Goal: Information Seeking & Learning: Find specific fact

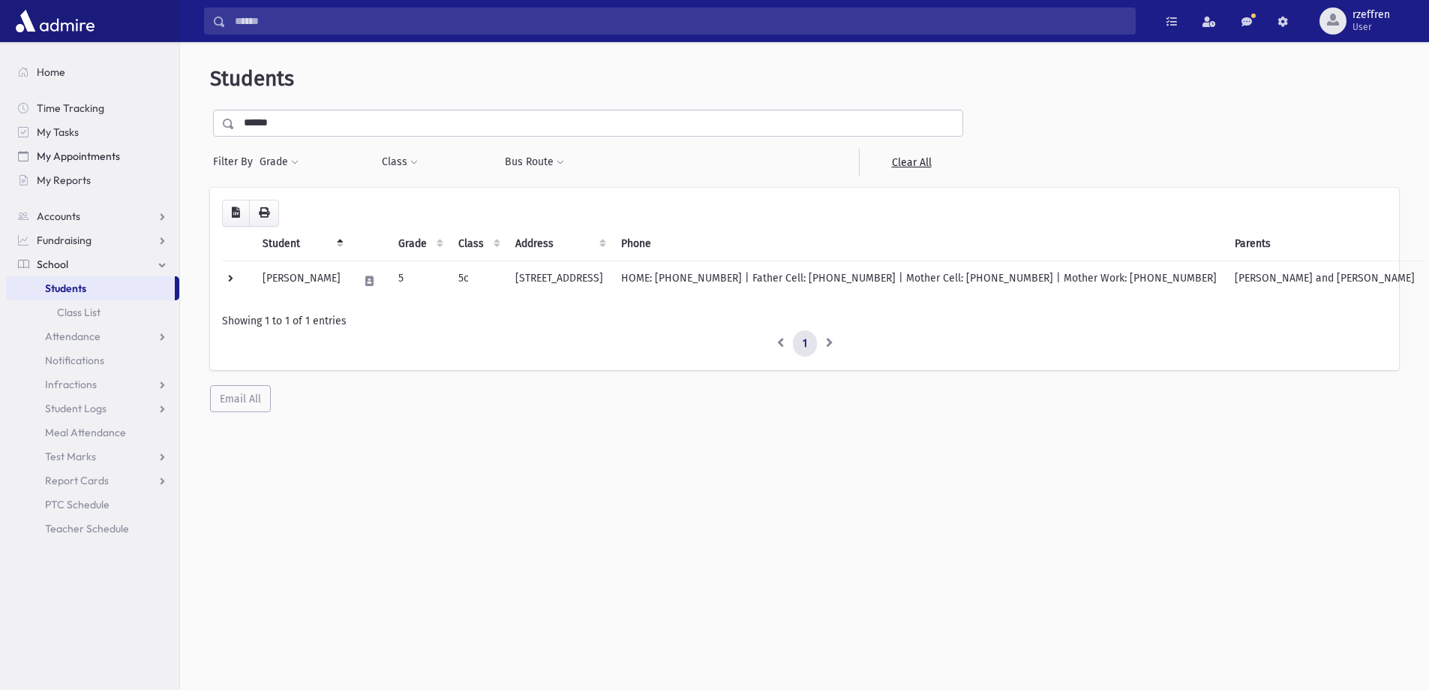
drag, startPoint x: 308, startPoint y: 115, endPoint x: 14, endPoint y: 154, distance: 296.7
click at [14, 154] on div "Search Results All Accounts" at bounding box center [714, 364] width 1429 height 729
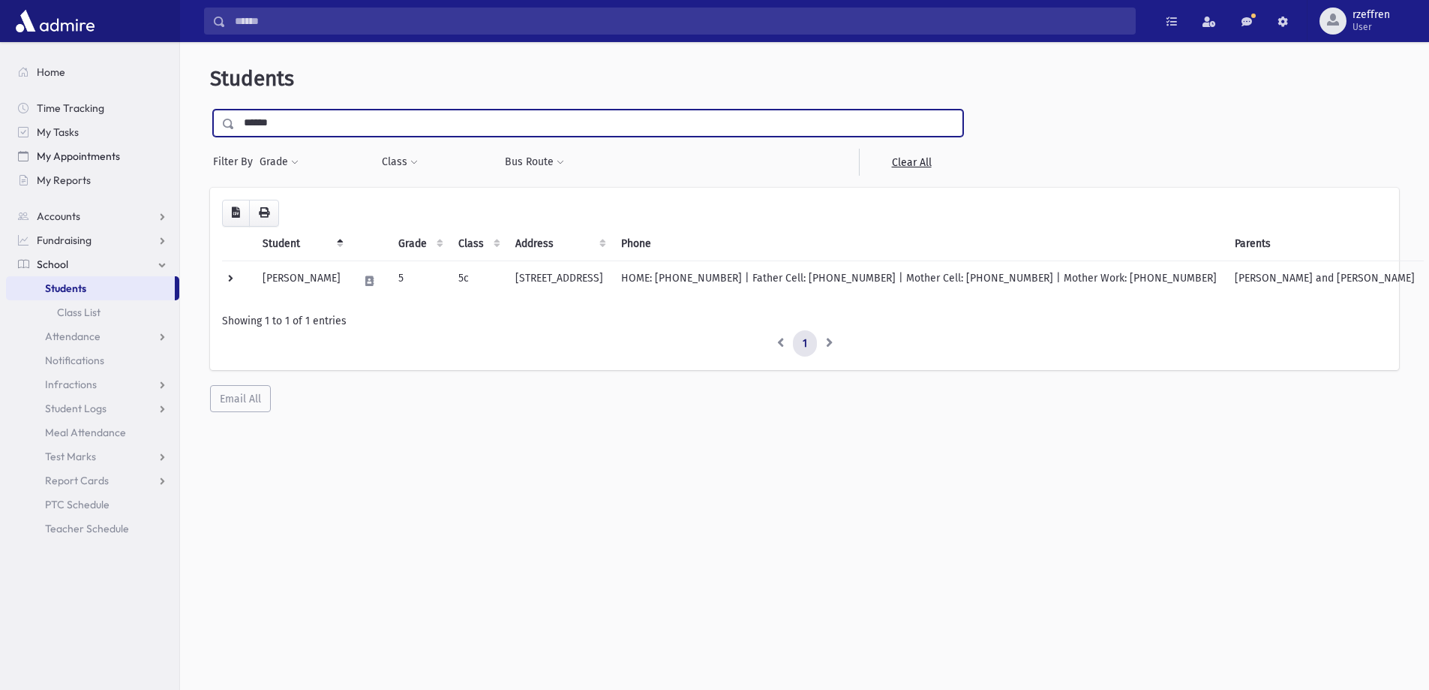
type input "******"
click at [210, 110] on input "submit" at bounding box center [231, 120] width 42 height 20
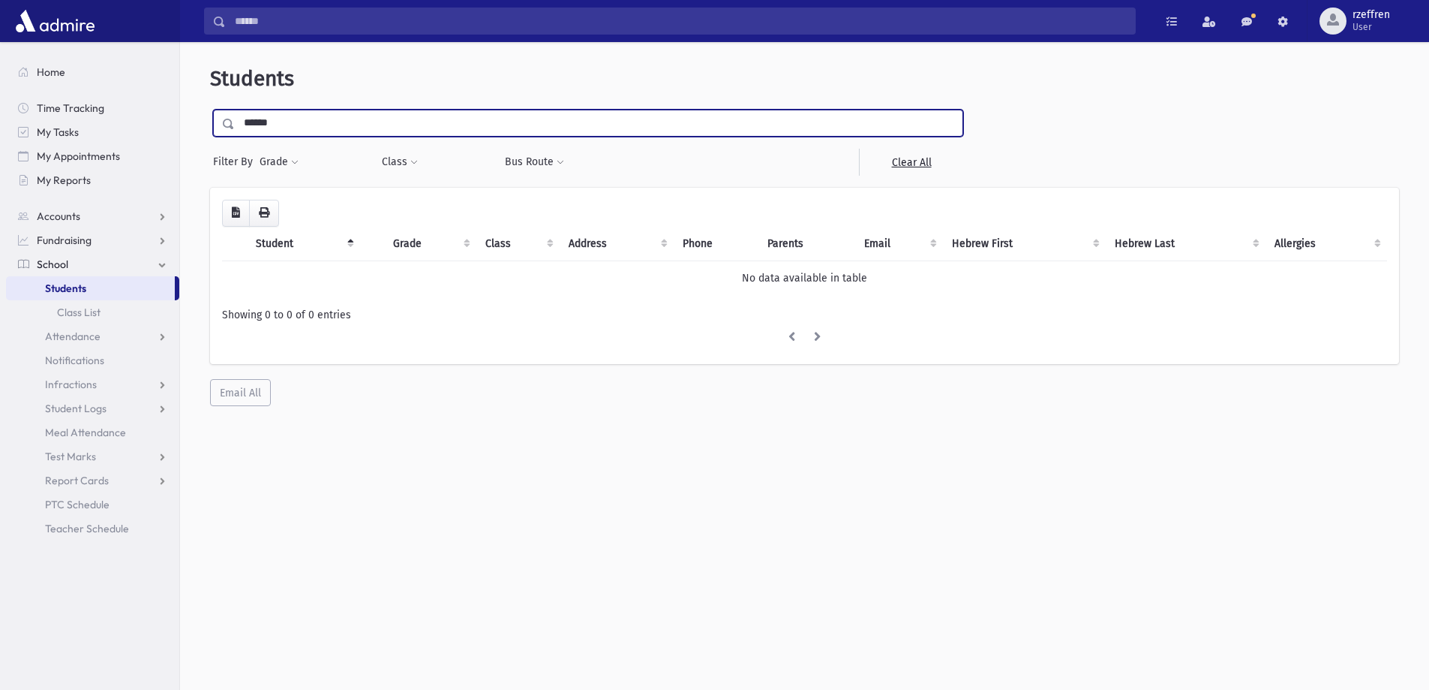
click at [272, 126] on input "******" at bounding box center [599, 123] width 728 height 27
type input "******"
click at [210, 110] on input "submit" at bounding box center [231, 120] width 42 height 20
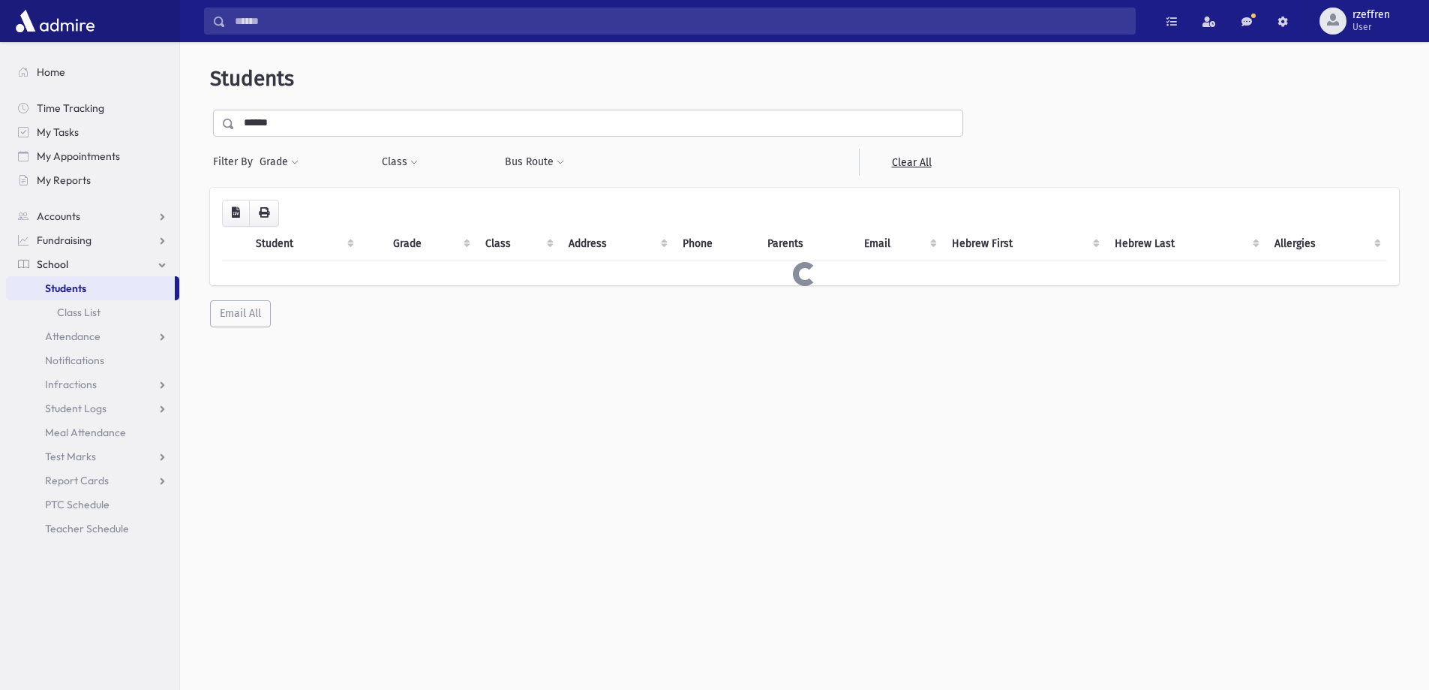
drag, startPoint x: 0, startPoint y: 0, endPoint x: 374, endPoint y: 188, distance: 418.1
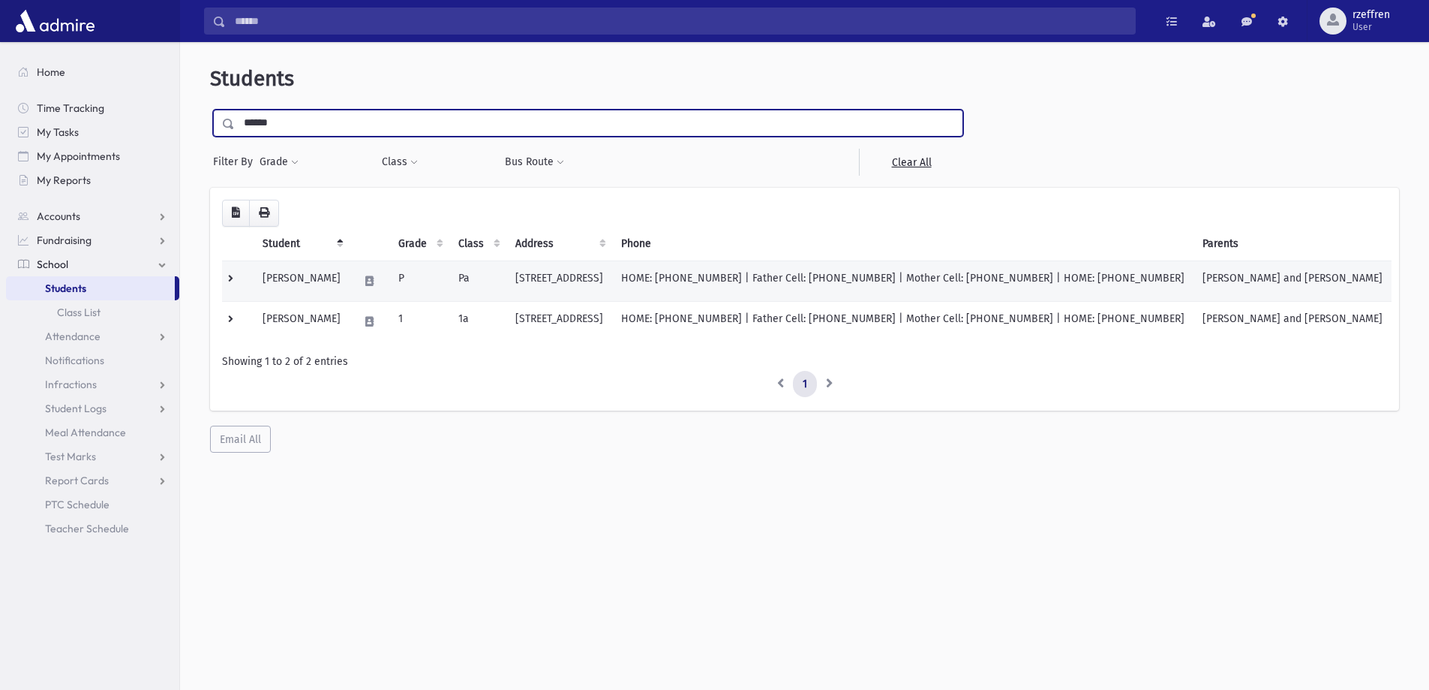
drag, startPoint x: 374, startPoint y: 188, endPoint x: 331, endPoint y: 290, distance: 110.6
click at [331, 290] on td "Dinter, Racheli" at bounding box center [302, 280] width 96 height 41
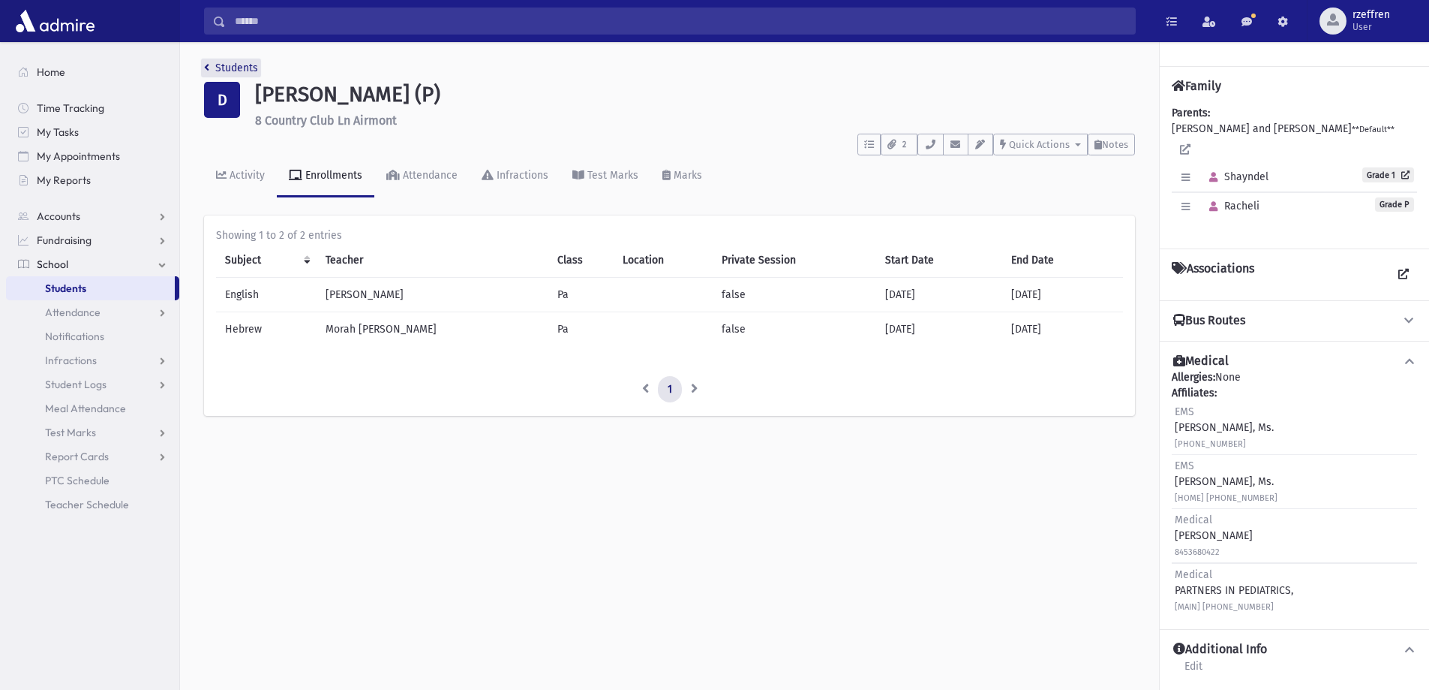
click at [248, 68] on link "Students" at bounding box center [231, 68] width 54 height 13
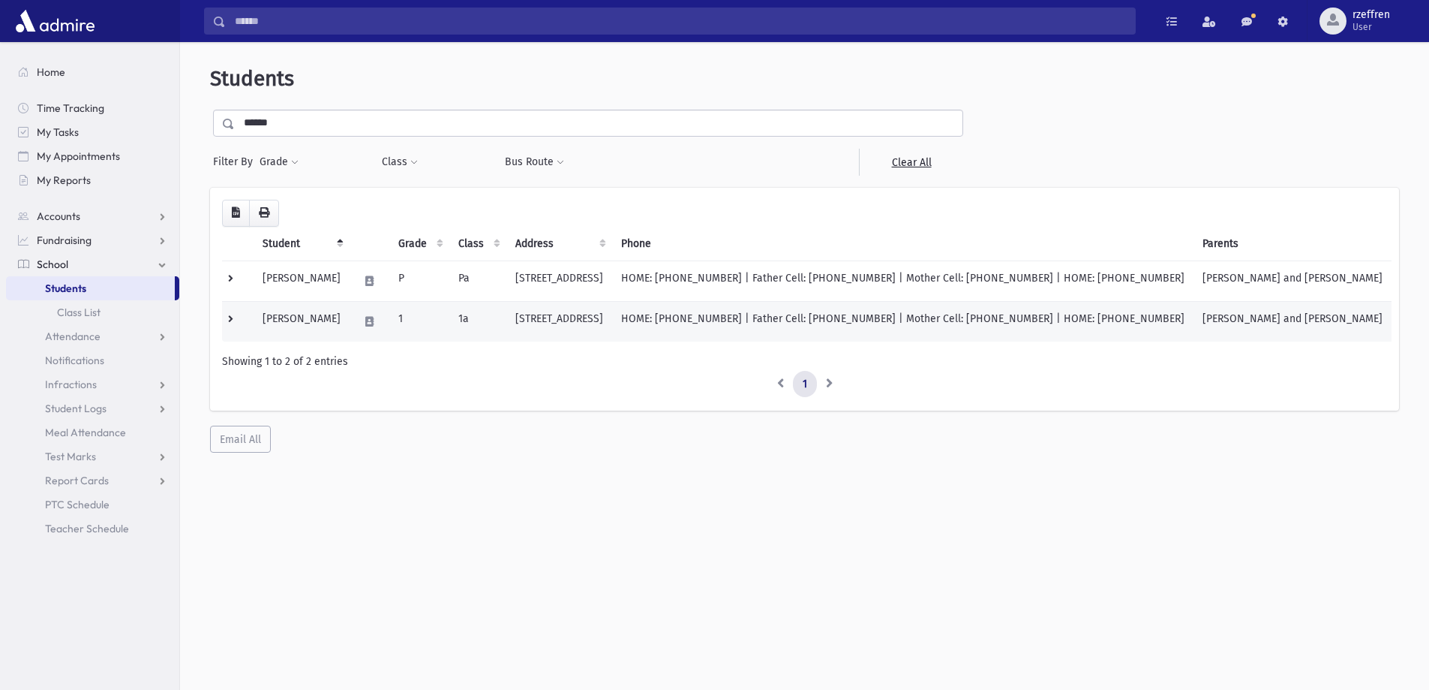
click at [406, 331] on td "1" at bounding box center [419, 321] width 60 height 41
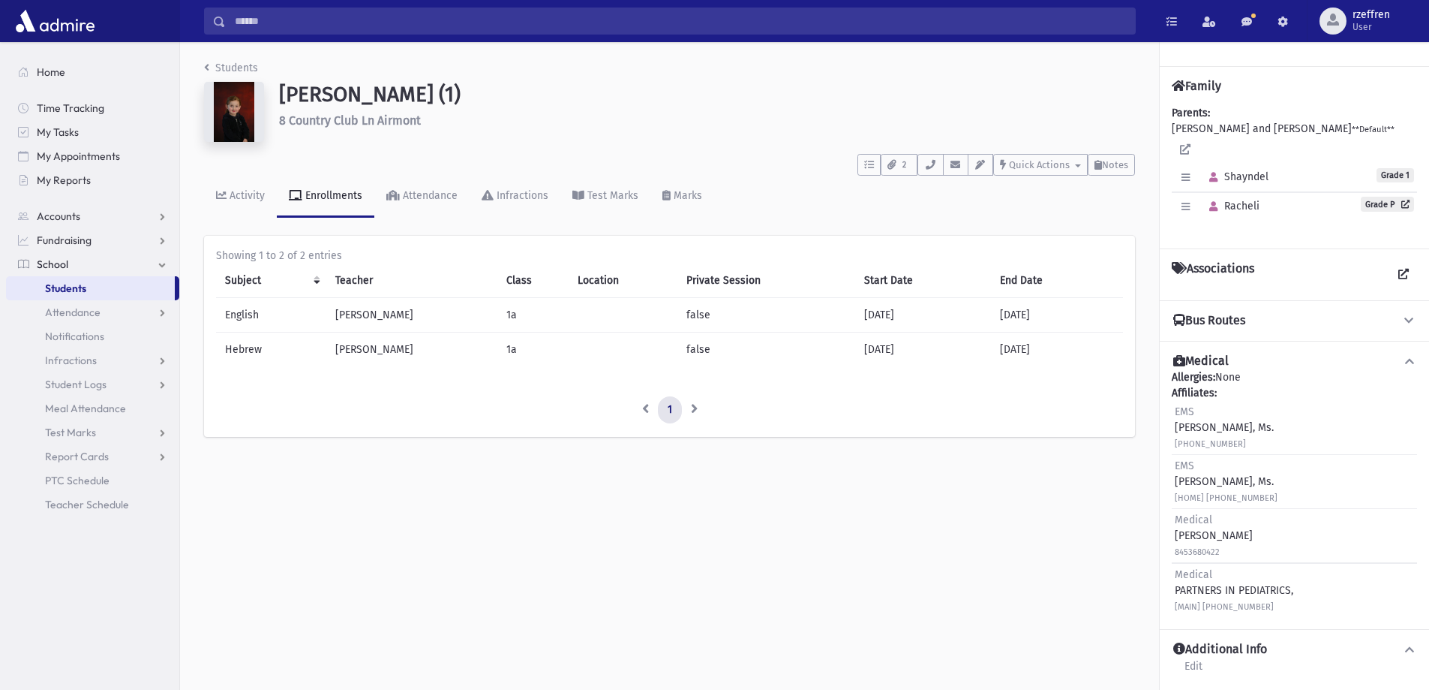
click at [225, 61] on li "Students" at bounding box center [231, 68] width 54 height 16
click at [227, 65] on link "Students" at bounding box center [231, 68] width 54 height 13
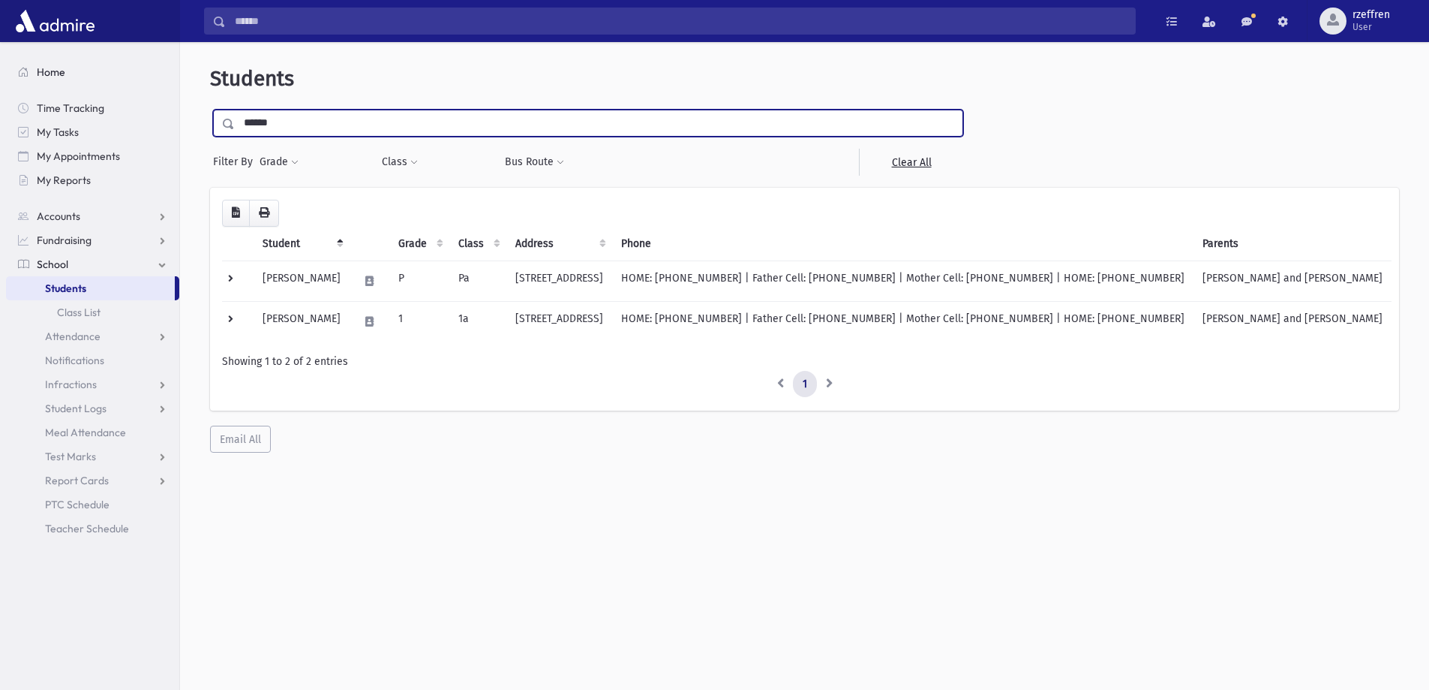
drag, startPoint x: 293, startPoint y: 128, endPoint x: 101, endPoint y: 75, distance: 198.4
click at [102, 75] on div "Search Results All Accounts" at bounding box center [714, 364] width 1429 height 729
type input "*"
type input "*******"
click at [210, 110] on input "submit" at bounding box center [231, 120] width 42 height 20
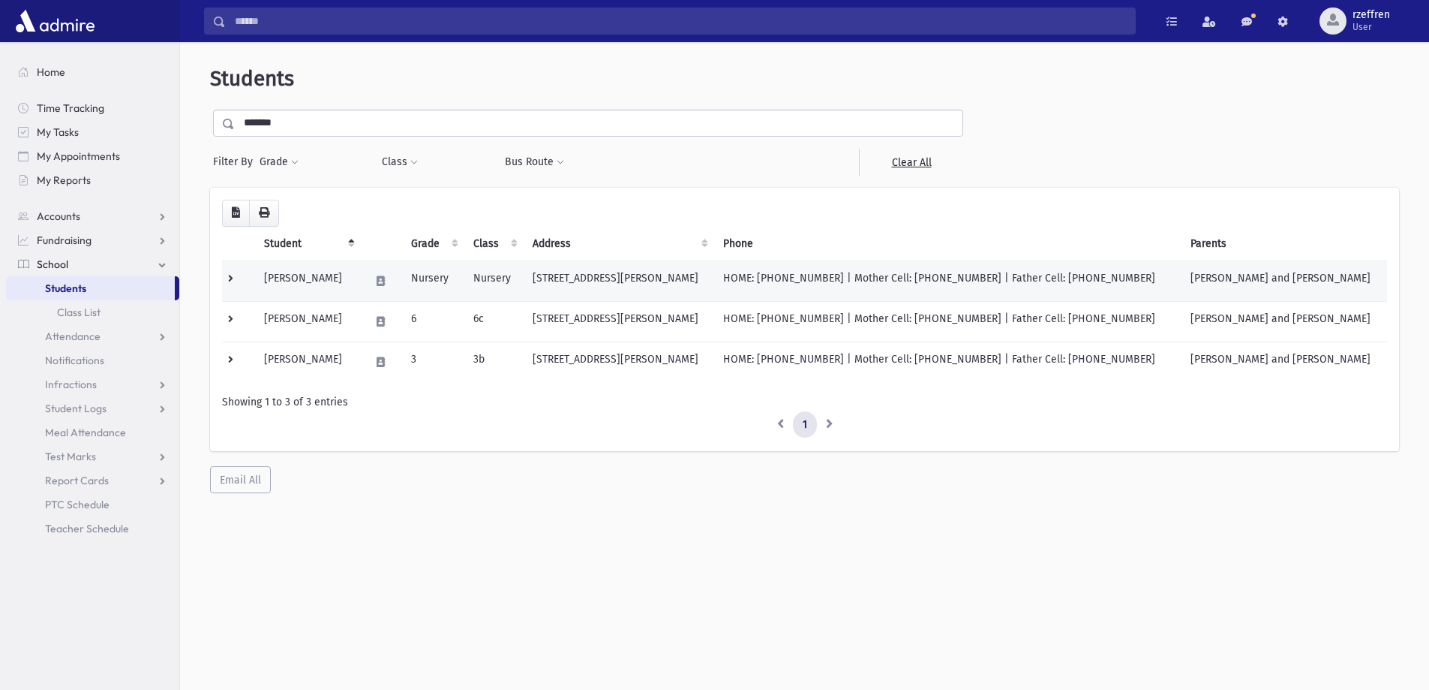
click at [873, 287] on td "HOME: (845) 425-4315 | Mother Cell: (347) 413-0568 | Father Cell: (845) 570-7358" at bounding box center [947, 280] width 467 height 41
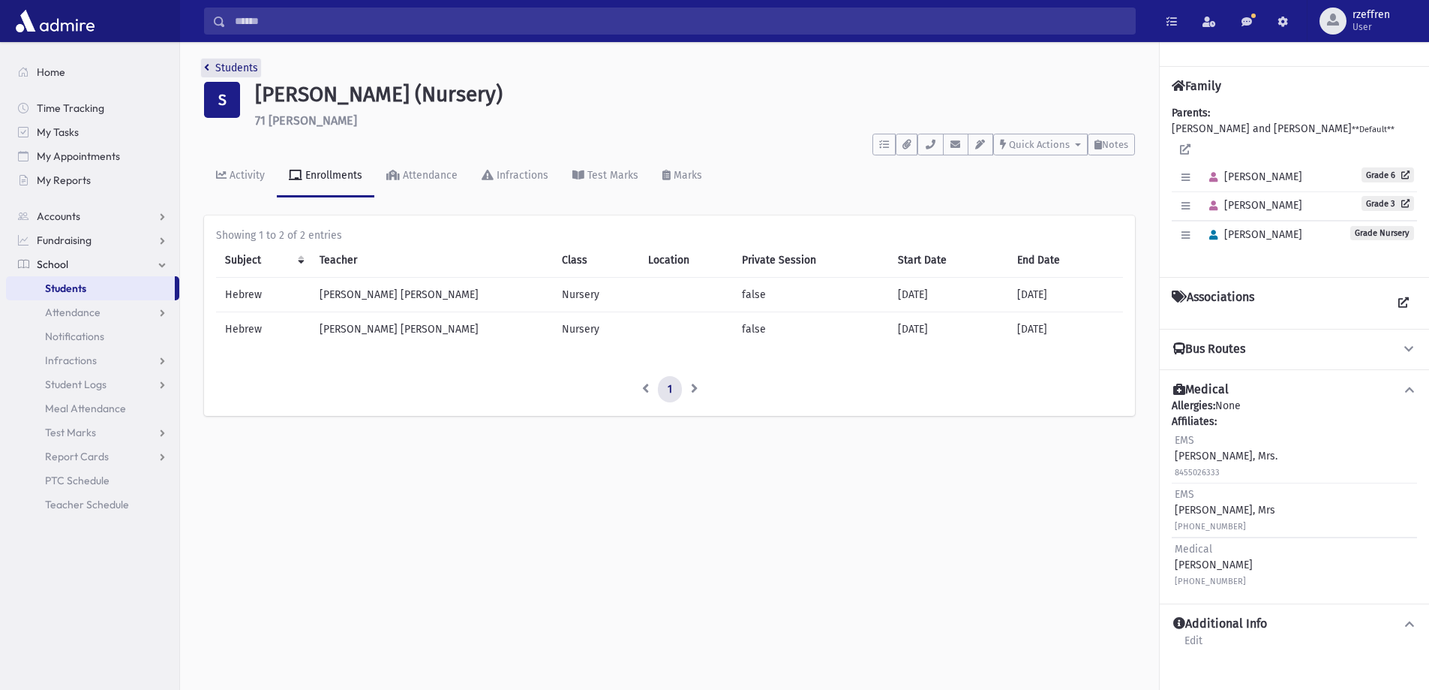
click at [254, 66] on link "Students" at bounding box center [231, 68] width 54 height 13
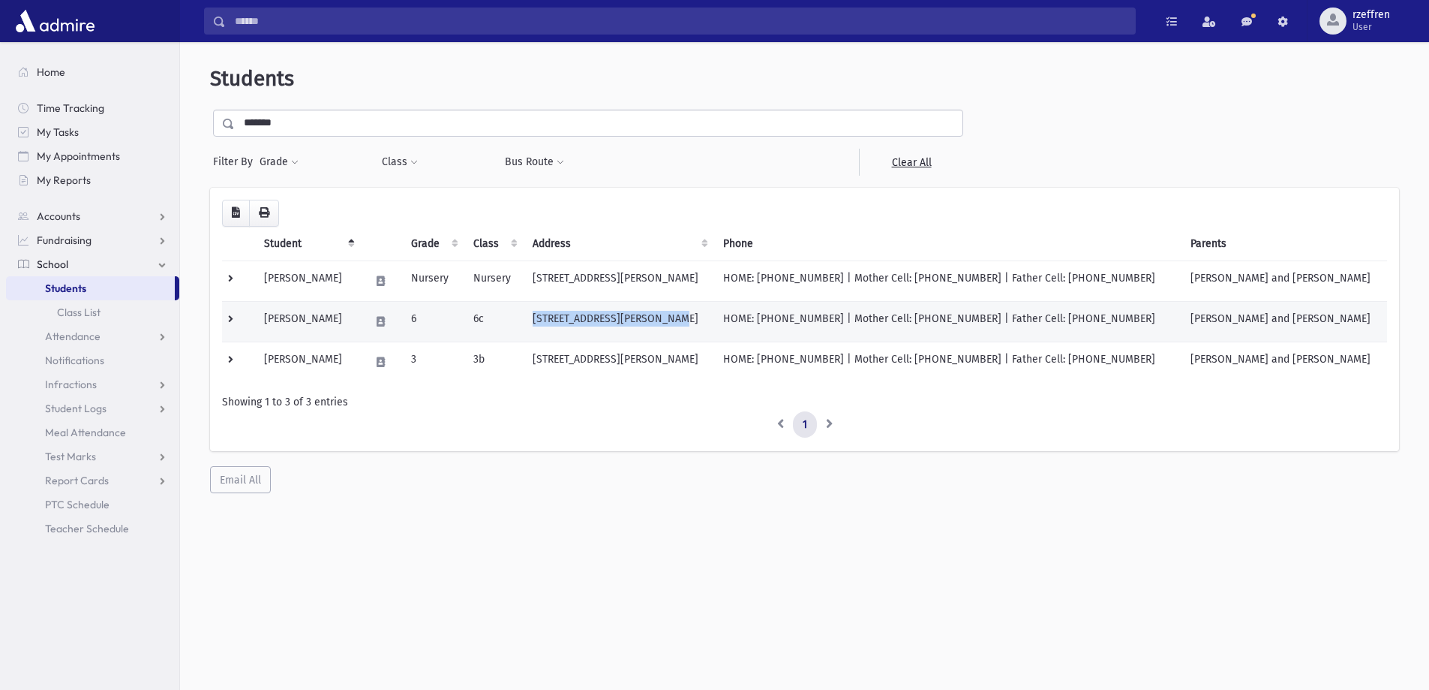
drag, startPoint x: 692, startPoint y: 315, endPoint x: 554, endPoint y: 314, distance: 138.1
click at [554, 314] on td "71 Horton Monsey, NY 10952" at bounding box center [619, 321] width 191 height 41
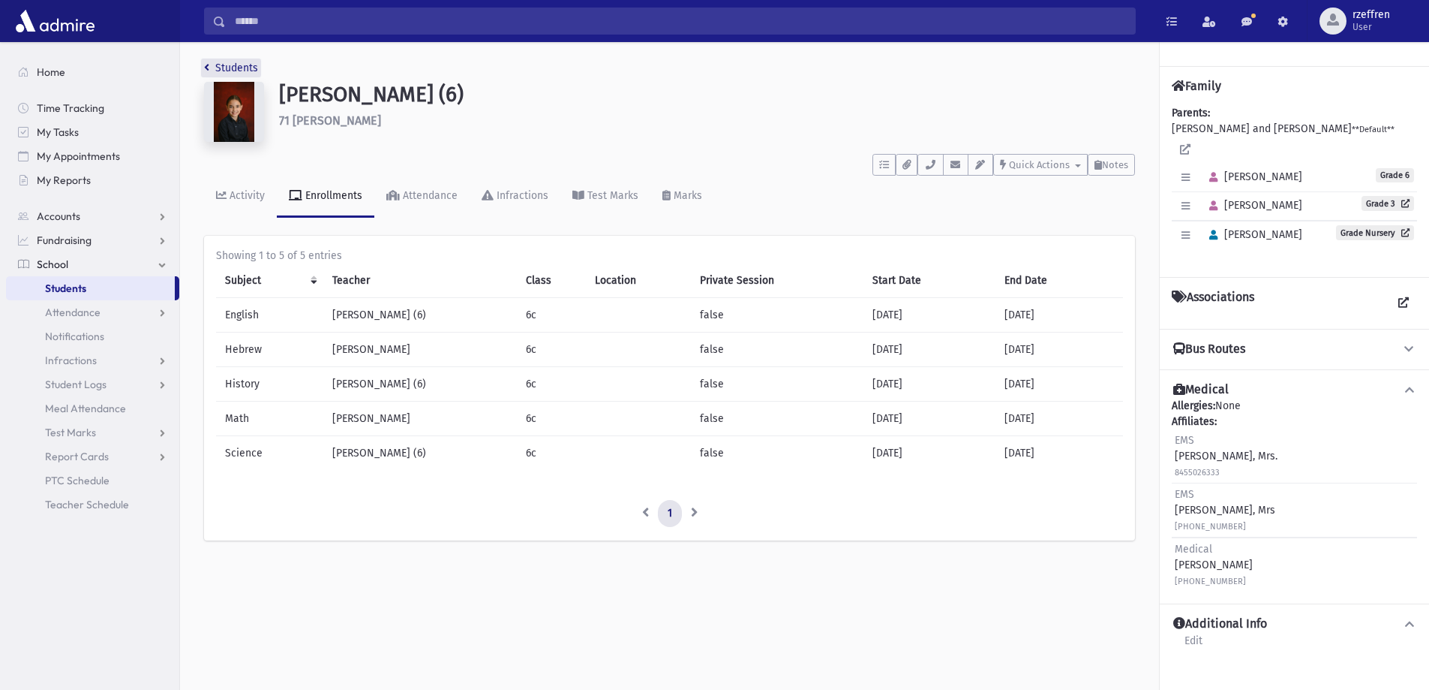
click at [245, 65] on link "Students" at bounding box center [231, 68] width 54 height 13
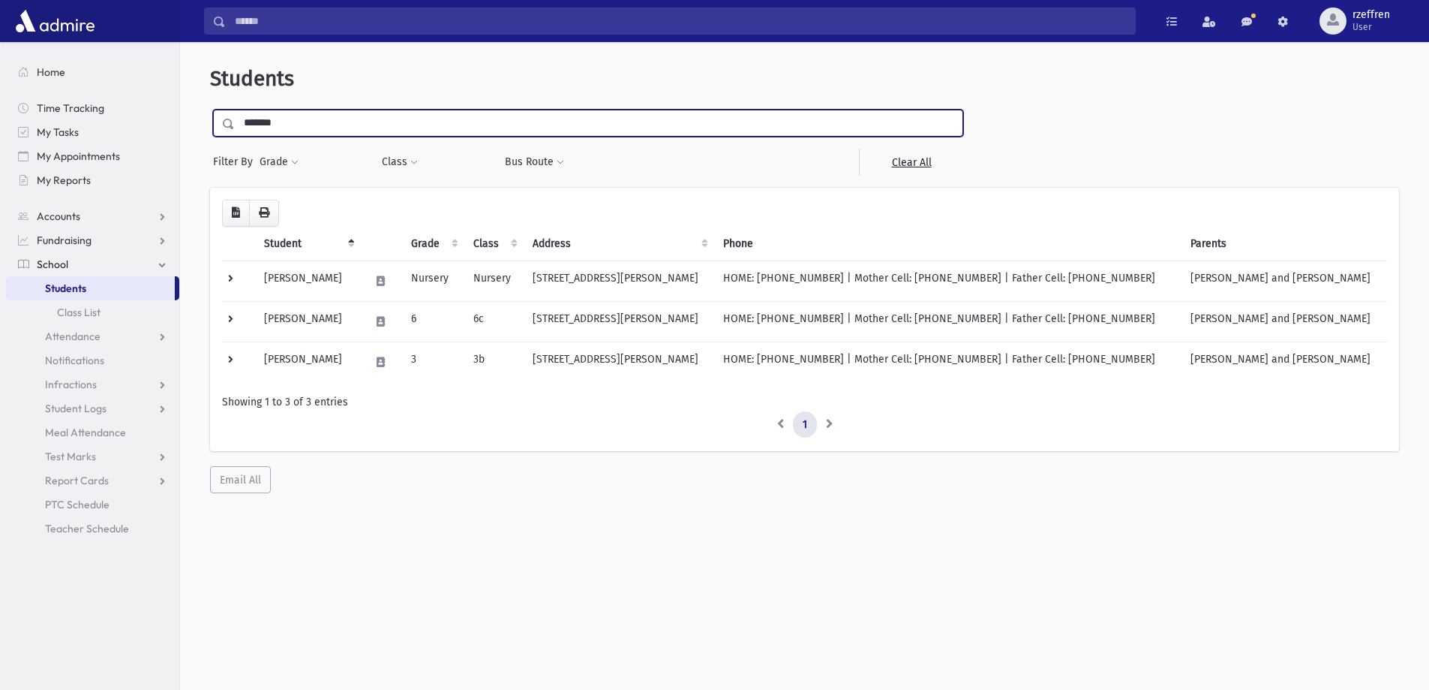
drag, startPoint x: 296, startPoint y: 111, endPoint x: 209, endPoint y: 99, distance: 87.9
click at [209, 99] on div "**********" at bounding box center [804, 279] width 1237 height 463
type input "*****"
click at [210, 110] on input "submit" at bounding box center [231, 120] width 42 height 20
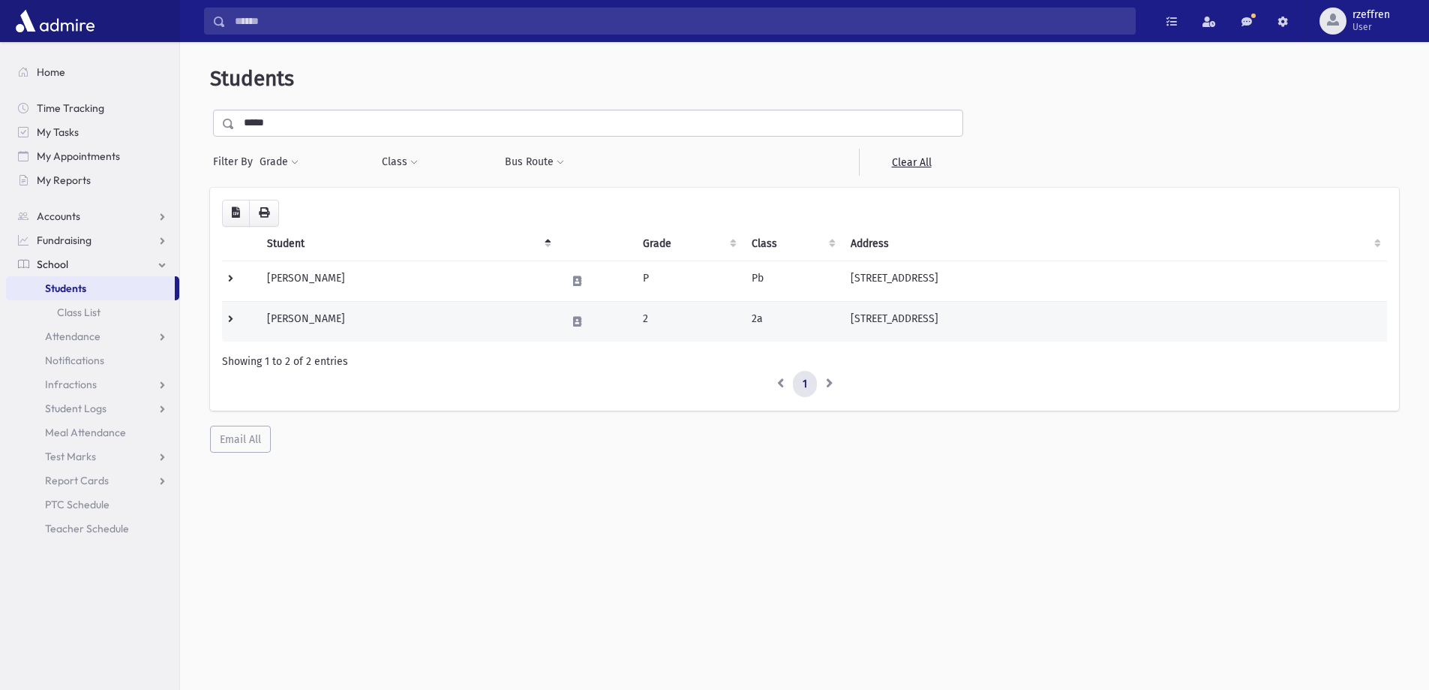
click at [418, 332] on td "[PERSON_NAME]" at bounding box center [407, 321] width 299 height 41
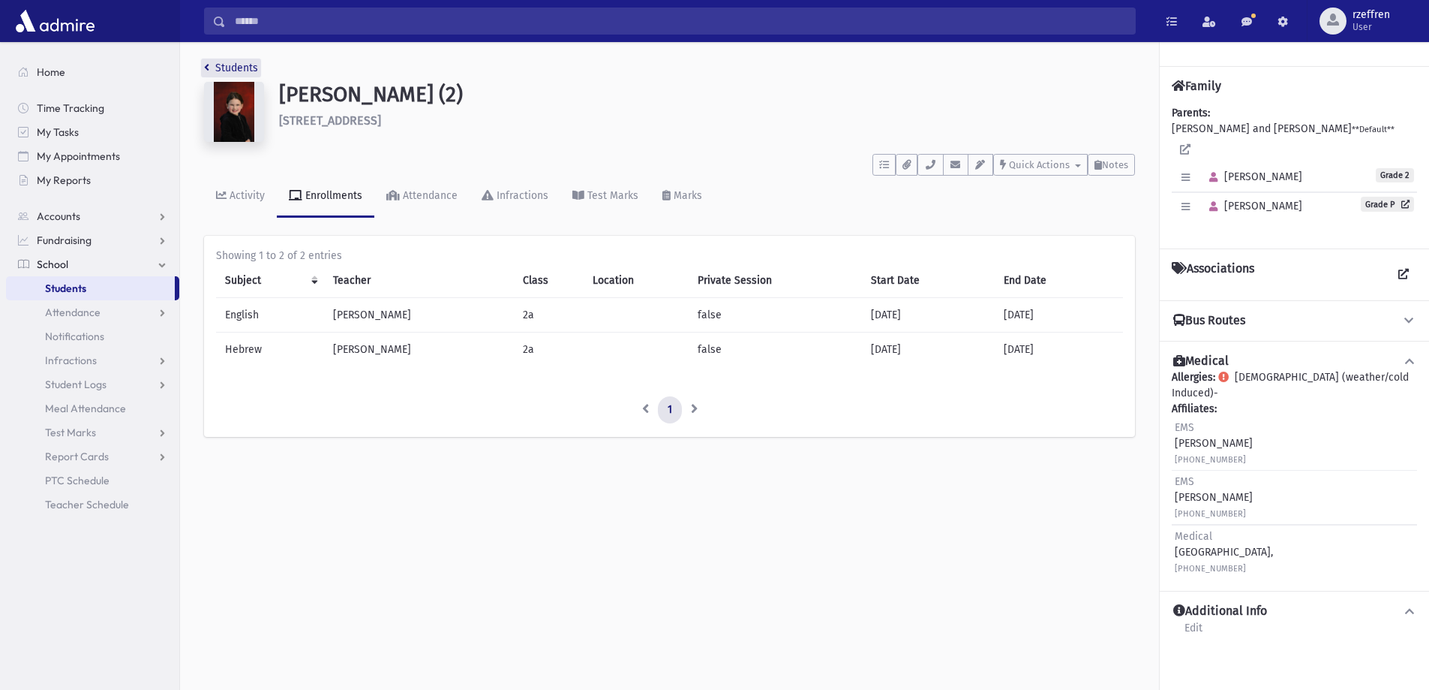
click at [225, 71] on link "Students" at bounding box center [231, 68] width 54 height 13
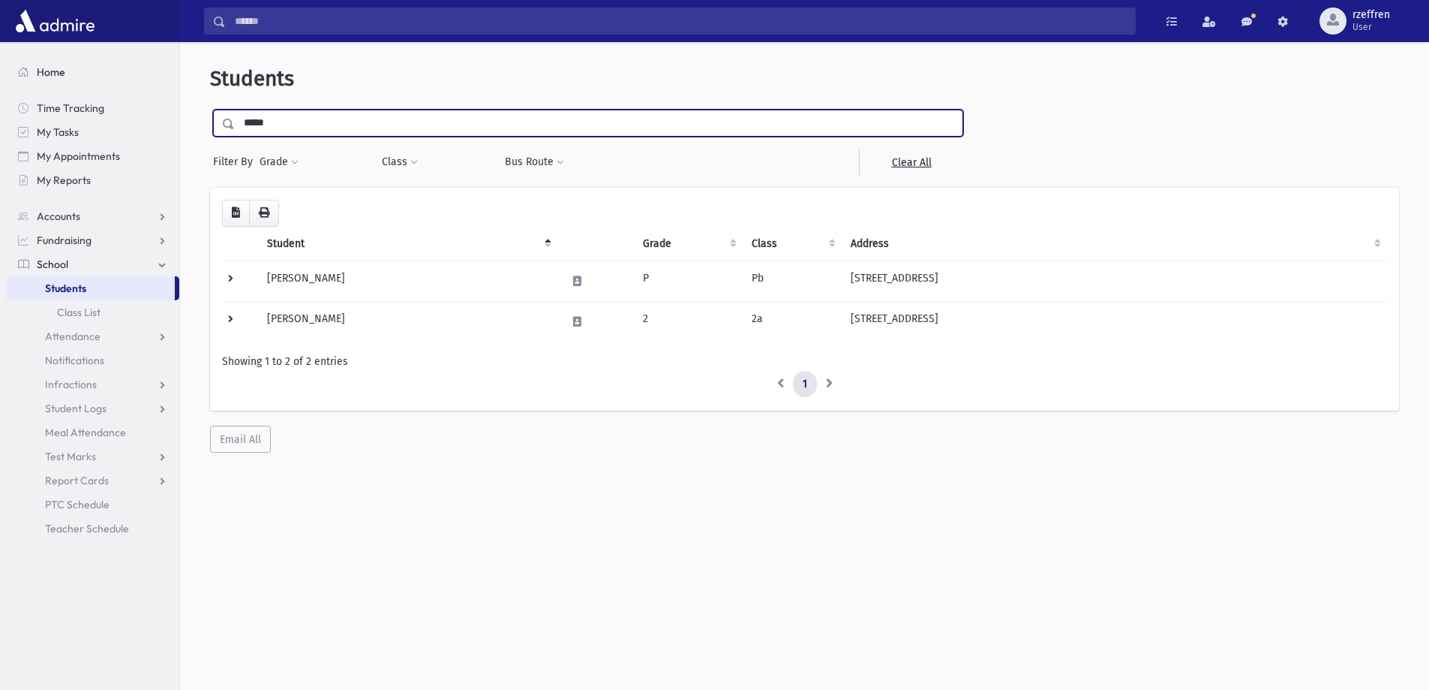
drag, startPoint x: 144, startPoint y: 75, endPoint x: 131, endPoint y: 68, distance: 14.8
click at [137, 71] on div "Search Results All Accounts" at bounding box center [714, 364] width 1429 height 729
type input "******"
click at [210, 110] on input "submit" at bounding box center [231, 120] width 42 height 20
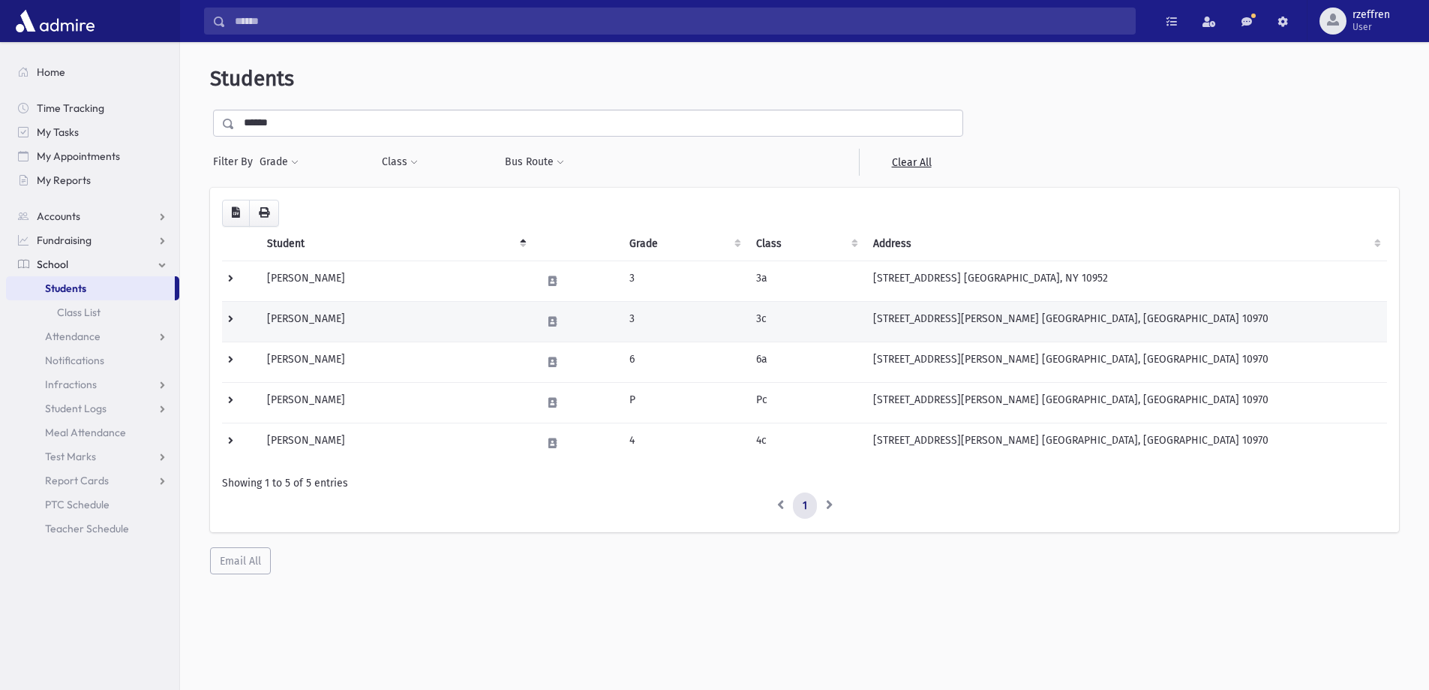
click at [394, 338] on td "Shapiro, Malka" at bounding box center [395, 321] width 274 height 41
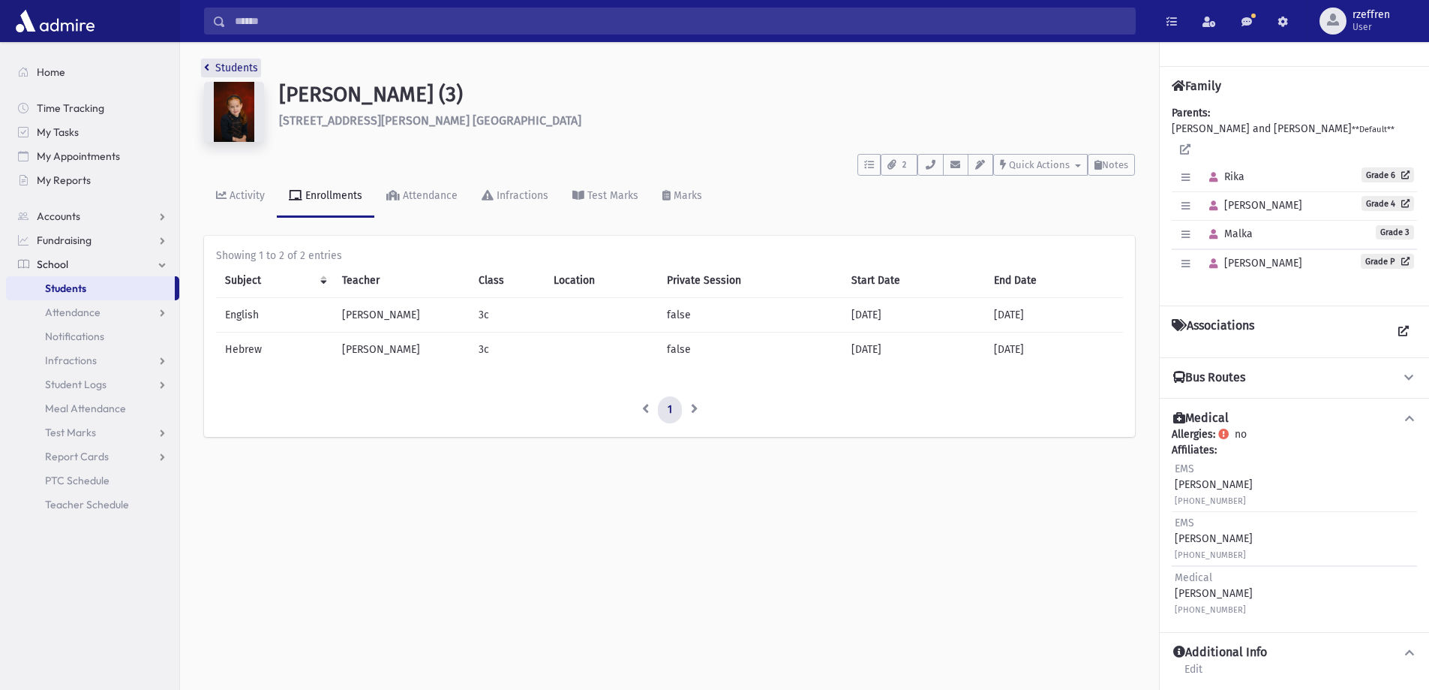
click at [218, 63] on link "Students" at bounding box center [231, 68] width 54 height 13
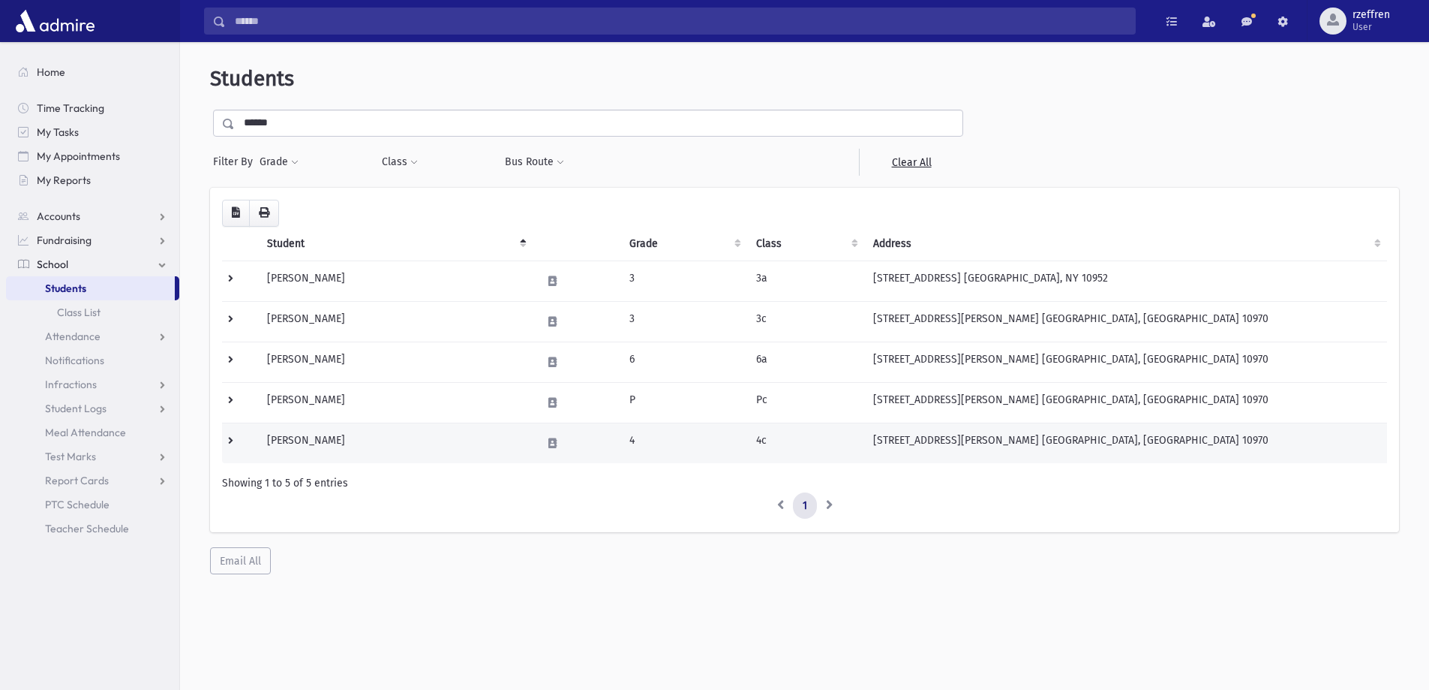
click at [376, 440] on td "Shapiro, Tzipora" at bounding box center [395, 442] width 274 height 41
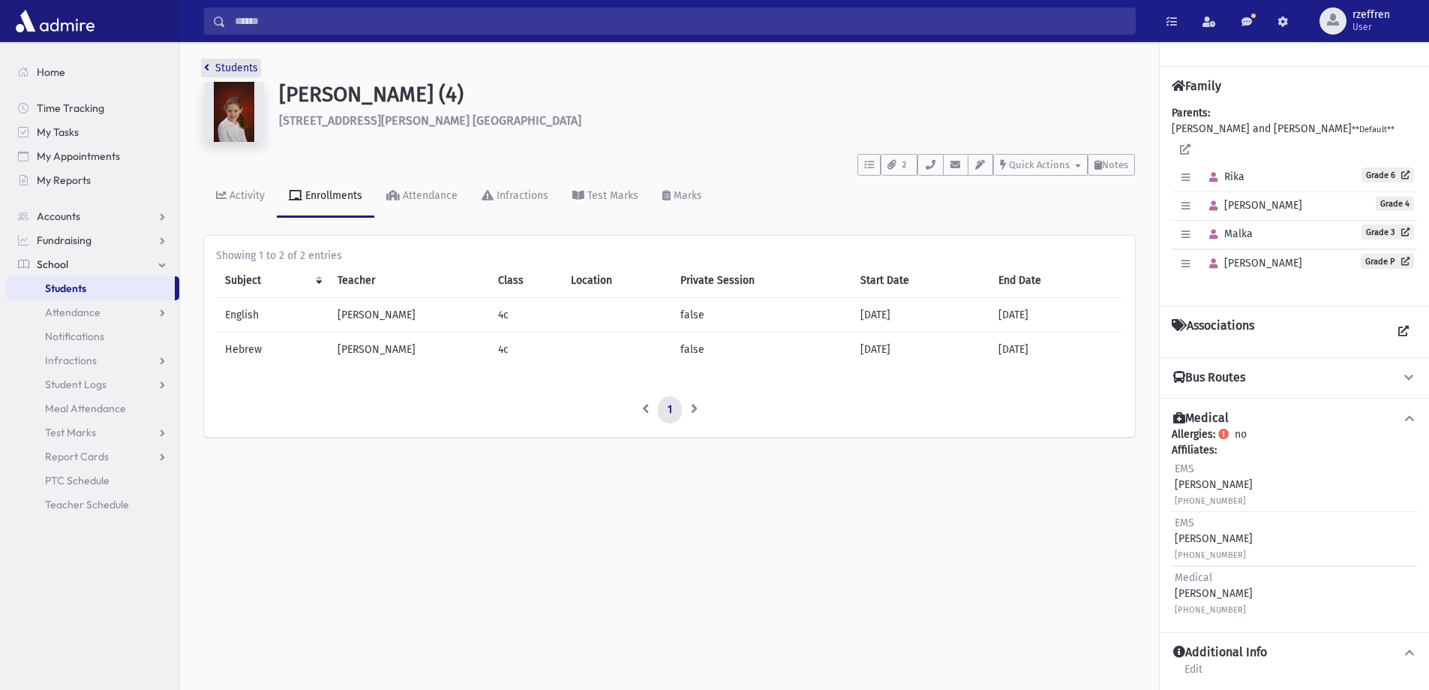
click at [234, 68] on link "Students" at bounding box center [231, 68] width 54 height 13
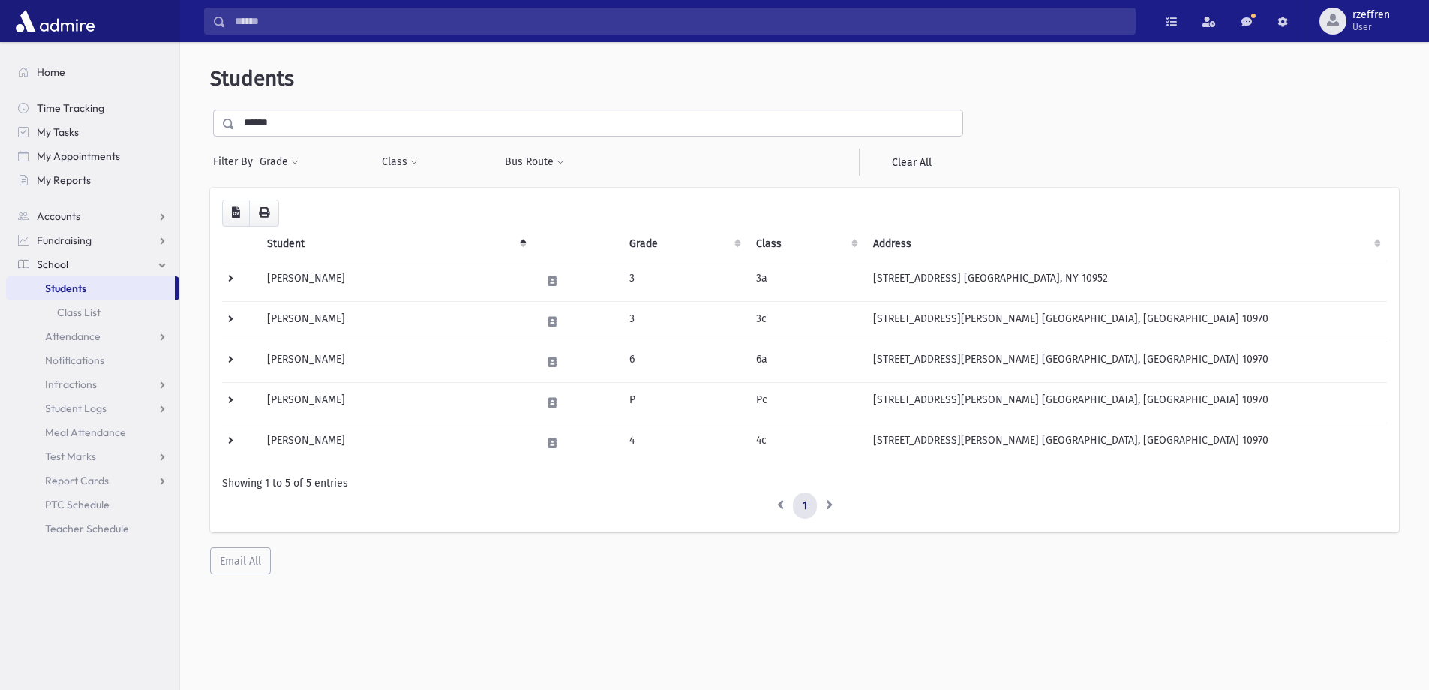
drag, startPoint x: 304, startPoint y: 126, endPoint x: 0, endPoint y: 102, distance: 304.8
click at [0, 103] on div "Search Results All Accounts" at bounding box center [714, 364] width 1429 height 729
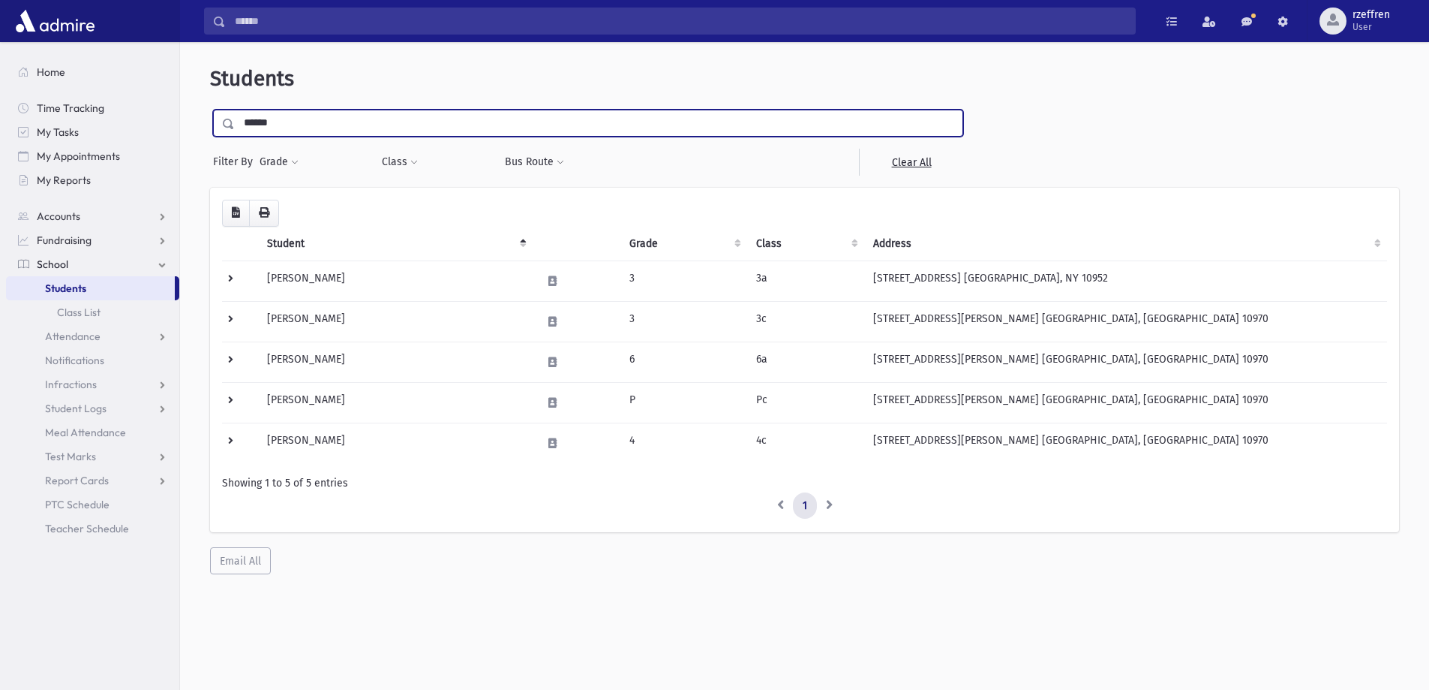
type input "******"
click at [210, 110] on input "submit" at bounding box center [231, 120] width 42 height 20
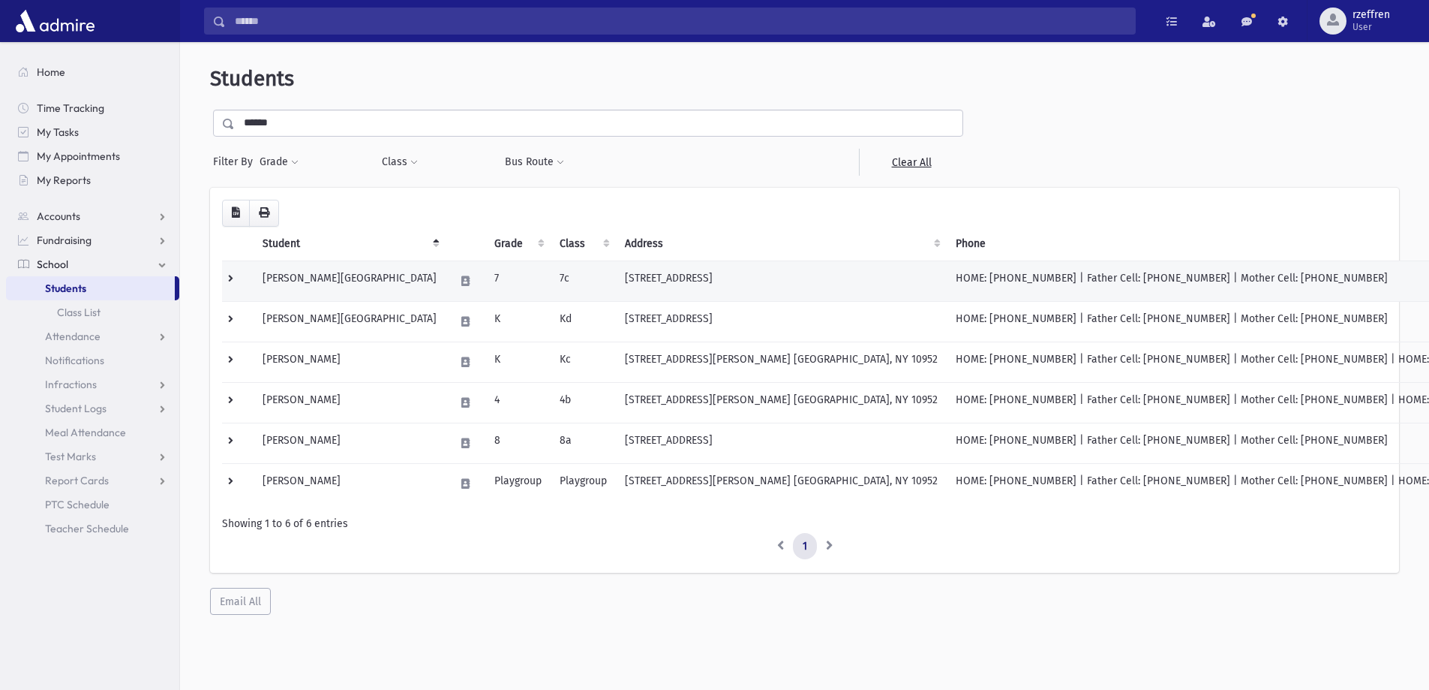
click at [317, 292] on td "[PERSON_NAME][GEOGRAPHIC_DATA]" at bounding box center [350, 280] width 192 height 41
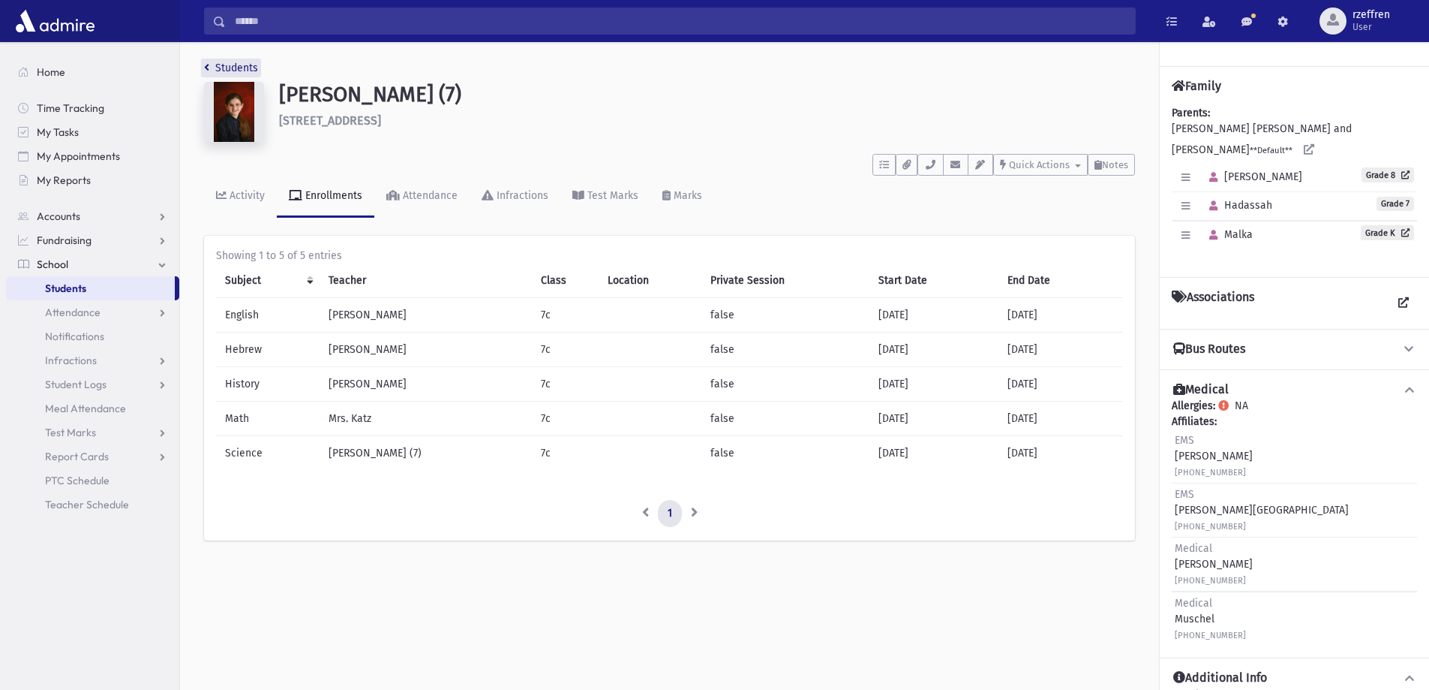
click at [213, 68] on link "Students" at bounding box center [231, 68] width 54 height 13
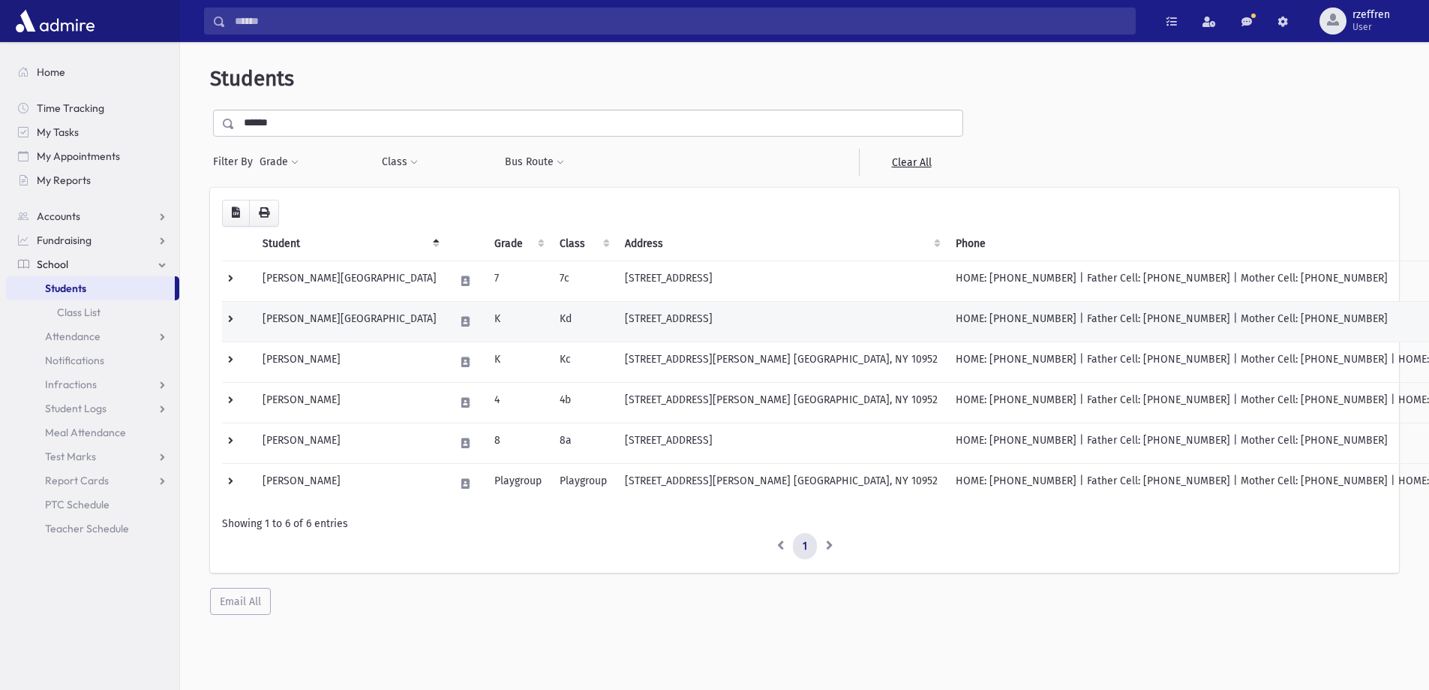
click at [485, 326] on td "K" at bounding box center [517, 321] width 65 height 41
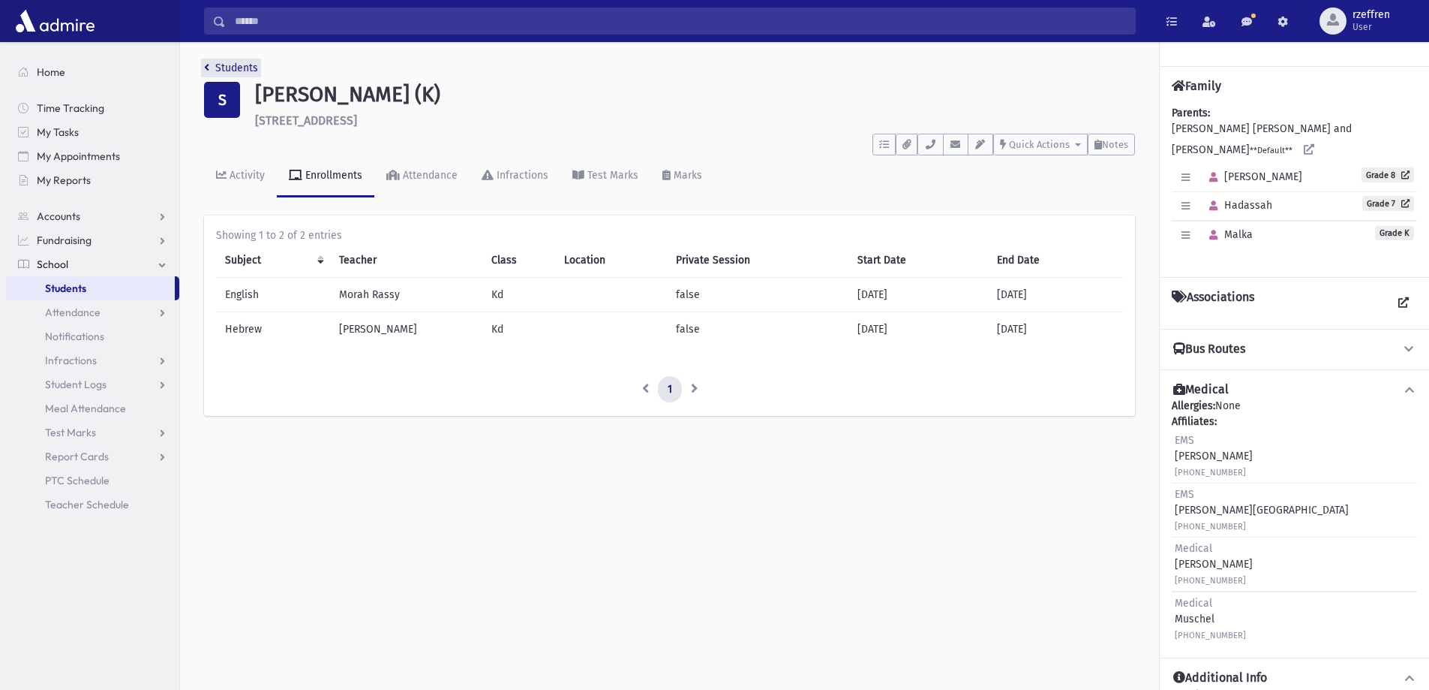
click at [253, 68] on link "Students" at bounding box center [231, 68] width 54 height 13
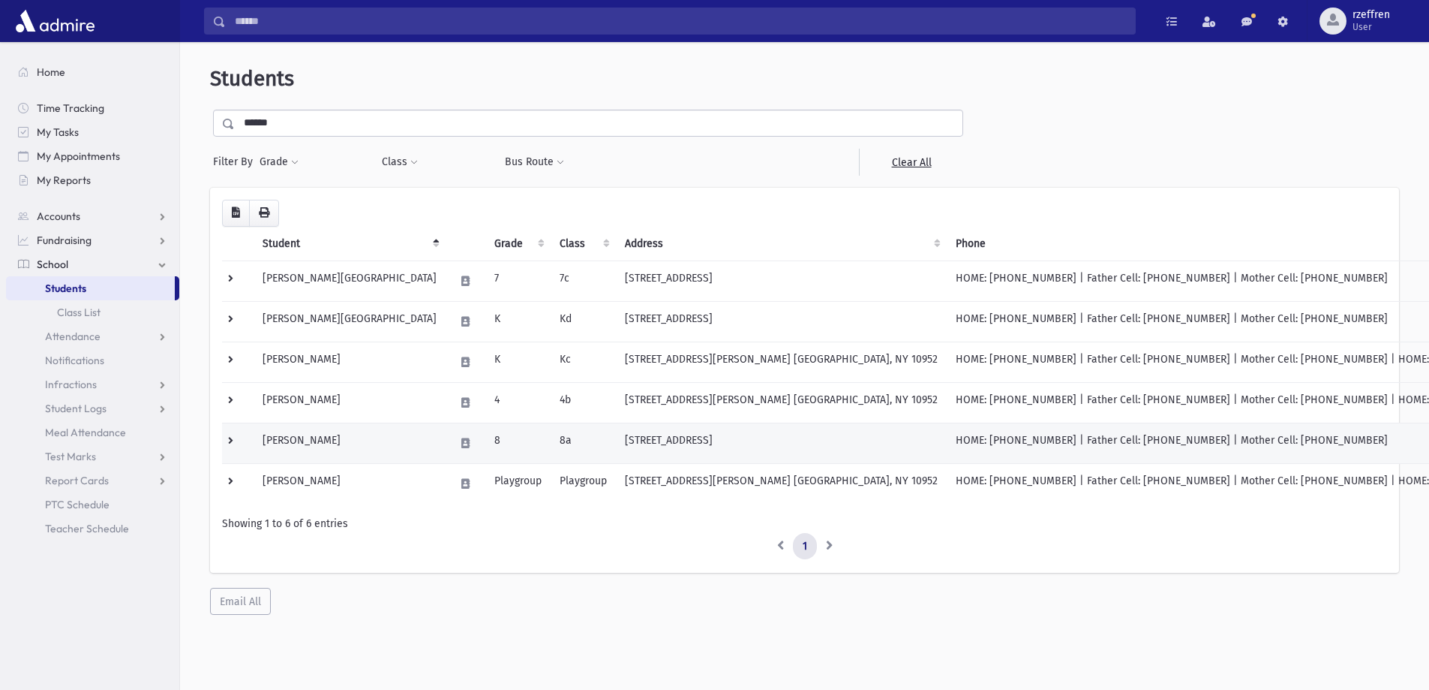
click at [335, 451] on td "Schiff, Tzivia" at bounding box center [350, 442] width 192 height 41
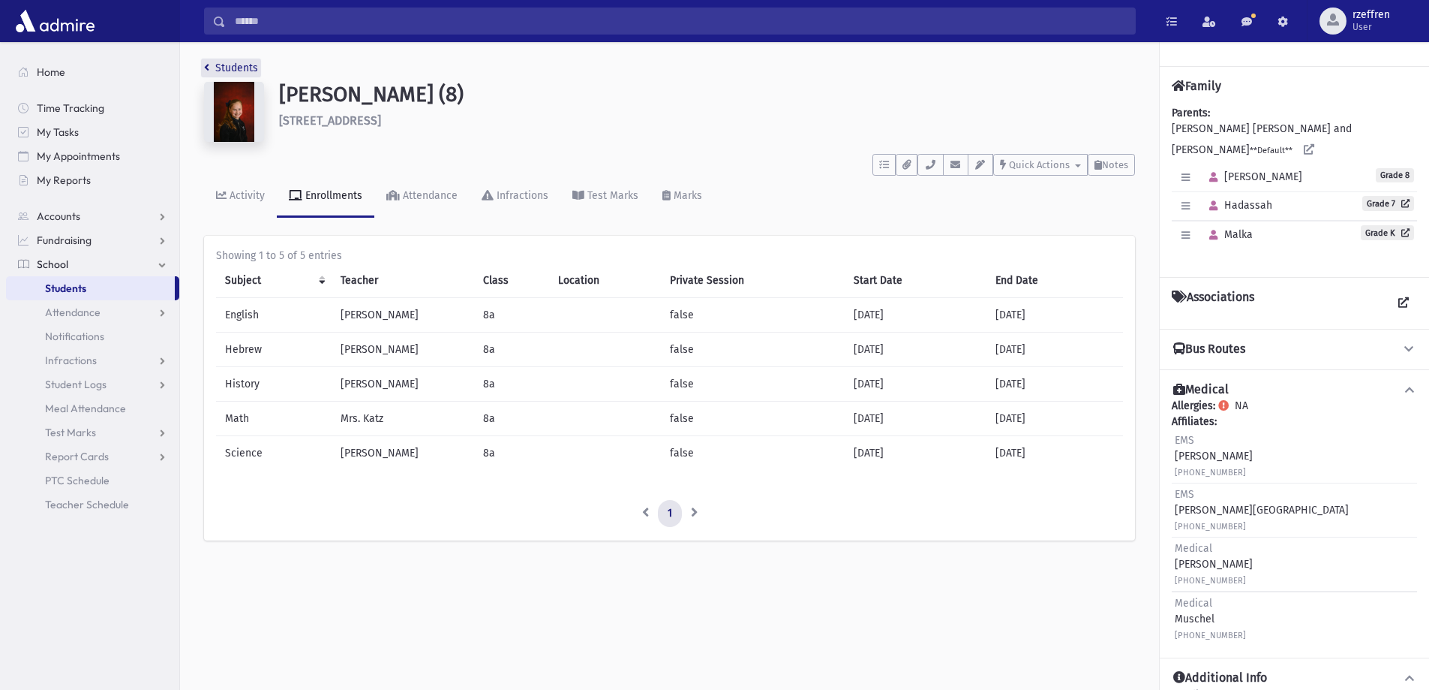
click at [233, 66] on link "Students" at bounding box center [231, 68] width 54 height 13
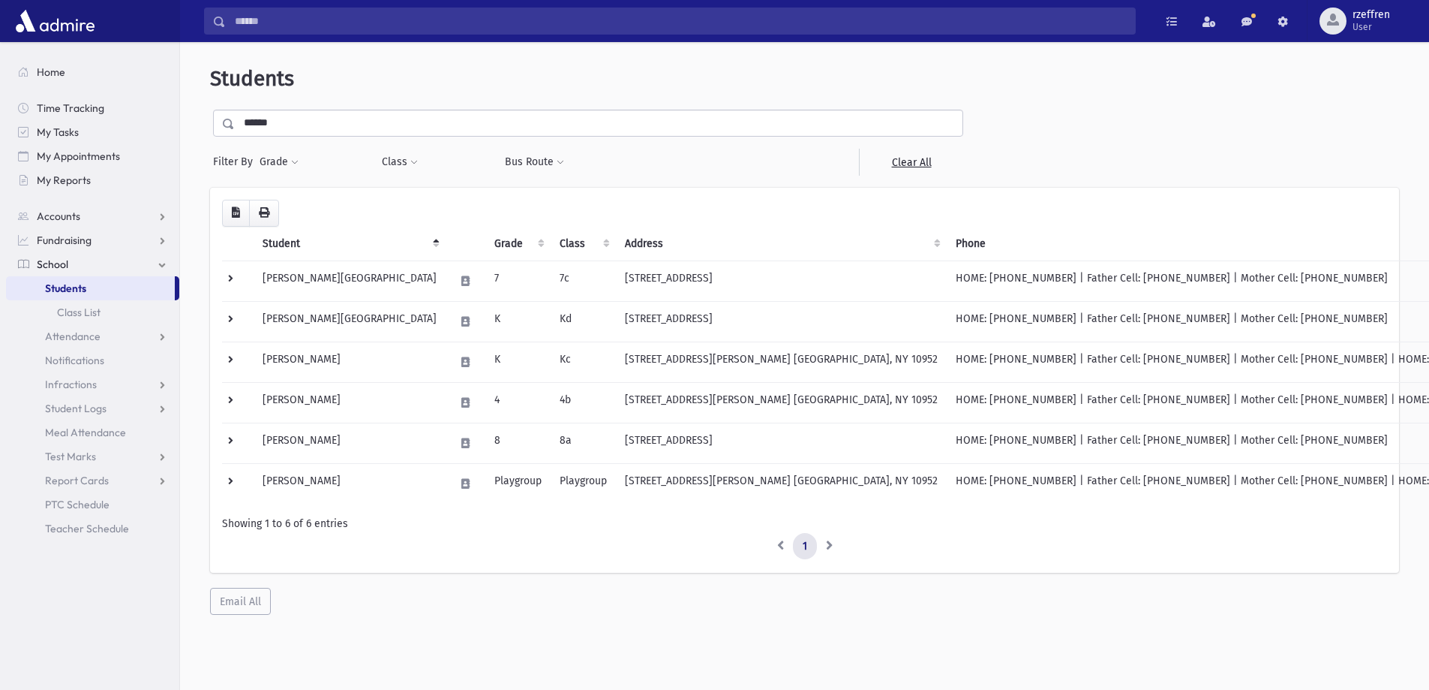
drag, startPoint x: 285, startPoint y: 128, endPoint x: 0, endPoint y: 128, distance: 285.1
click at [0, 128] on div "Search Results All Accounts" at bounding box center [714, 364] width 1429 height 729
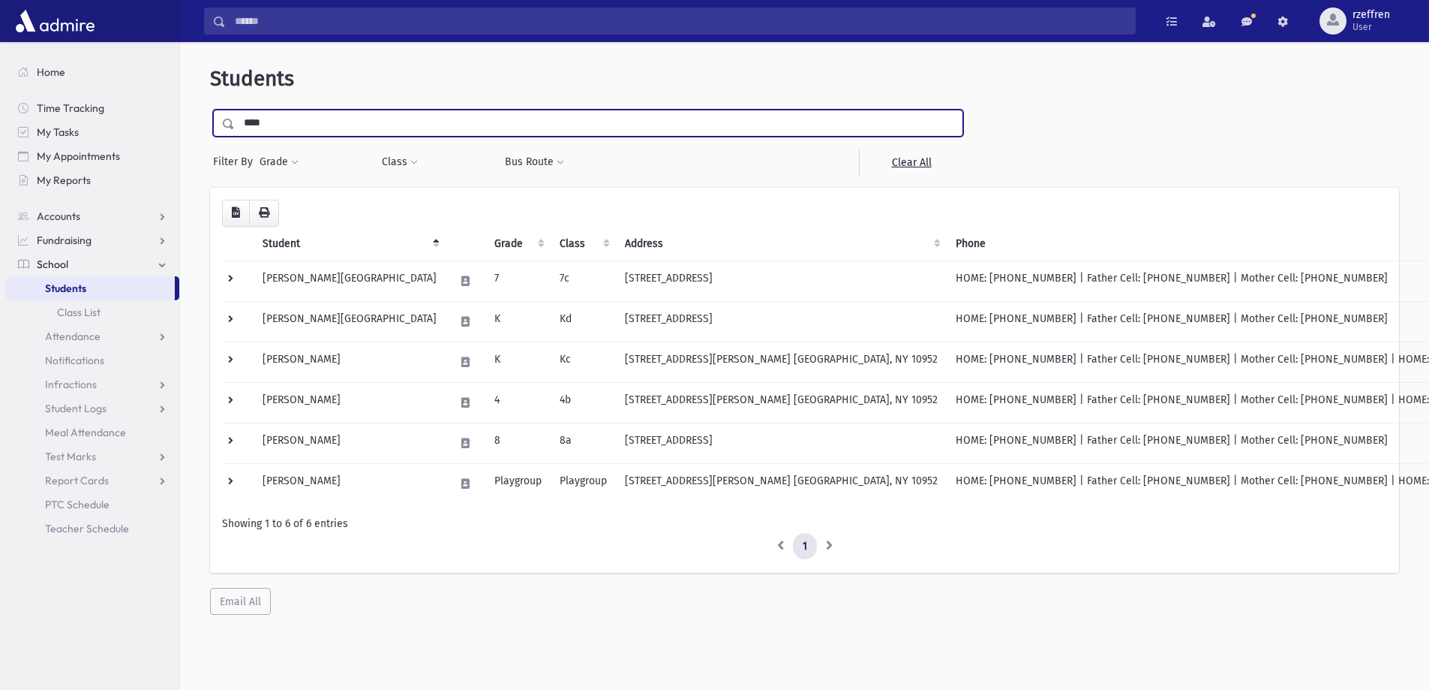
type input "****"
click at [210, 110] on input "submit" at bounding box center [231, 120] width 42 height 20
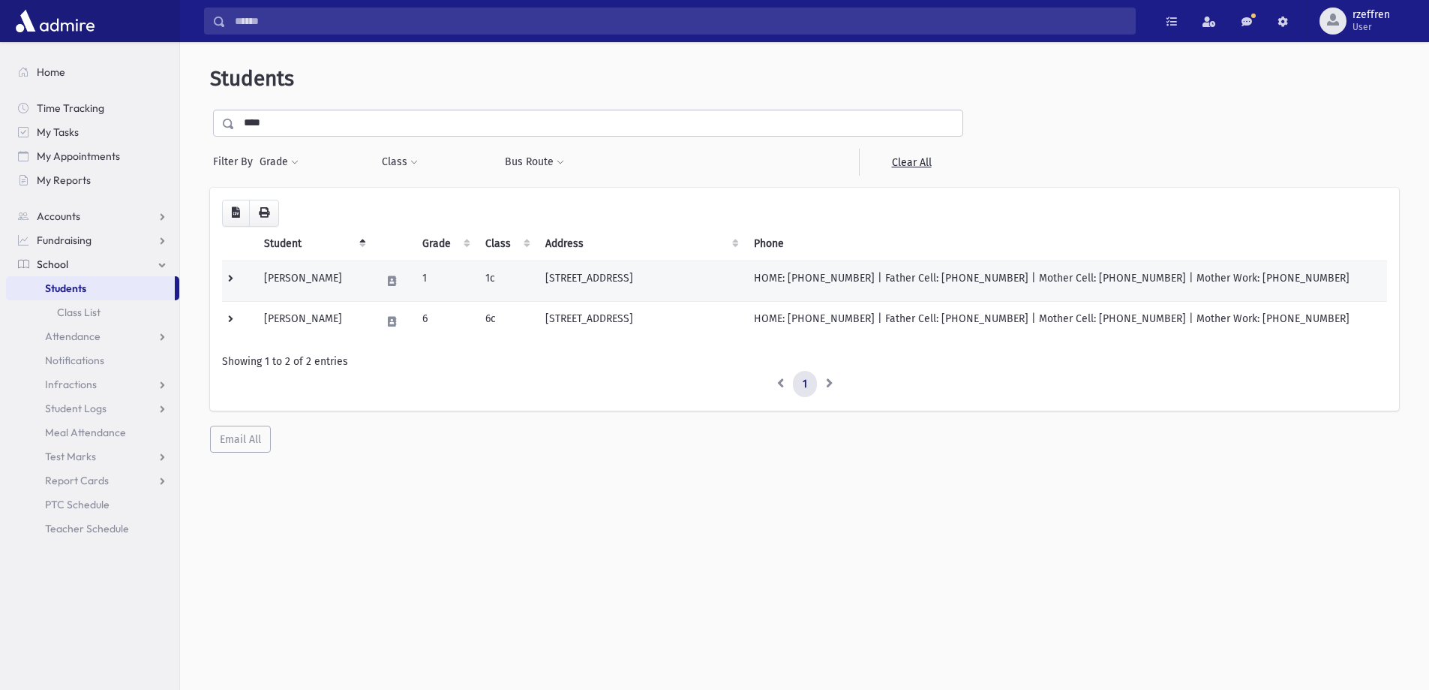
click at [372, 291] on td "[PERSON_NAME]" at bounding box center [313, 280] width 117 height 41
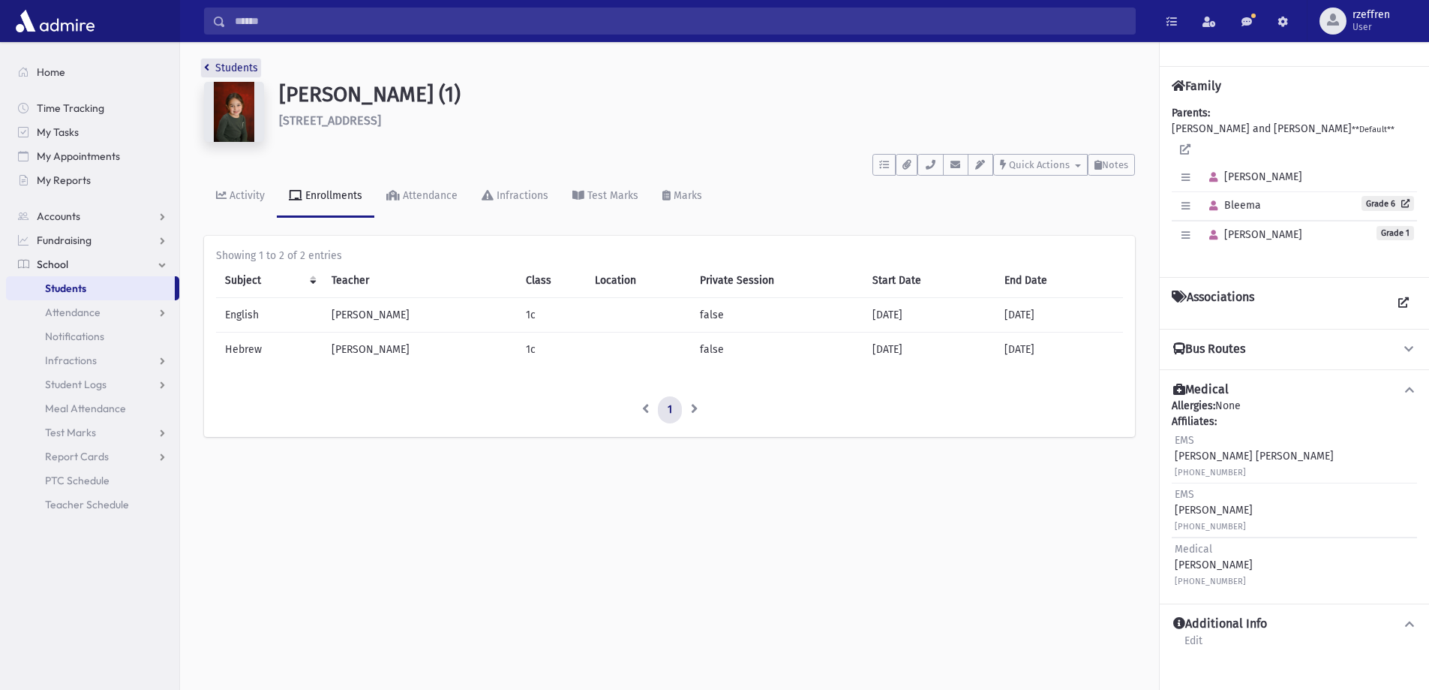
click at [243, 66] on link "Students" at bounding box center [231, 68] width 54 height 13
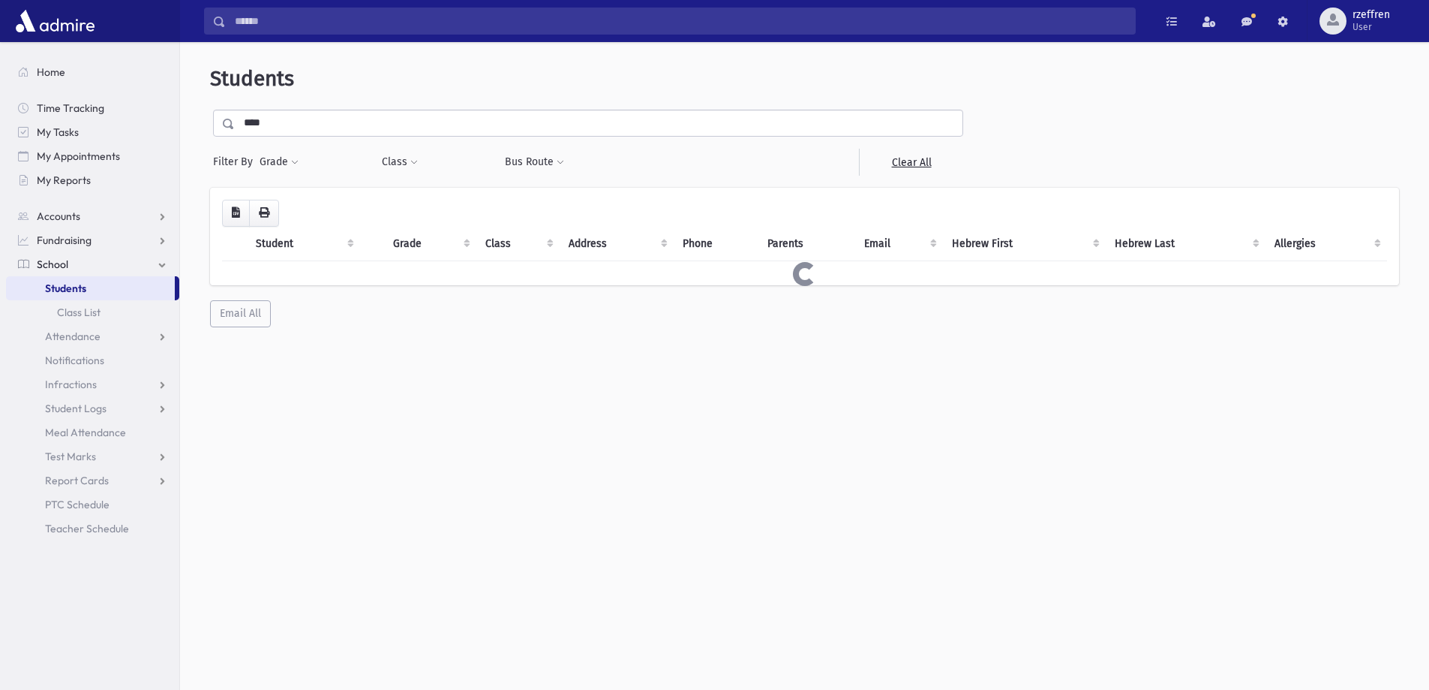
drag, startPoint x: 0, startPoint y: 59, endPoint x: 0, endPoint y: 41, distance: 17.3
click at [0, 50] on div "Search Results All Accounts" at bounding box center [714, 364] width 1429 height 729
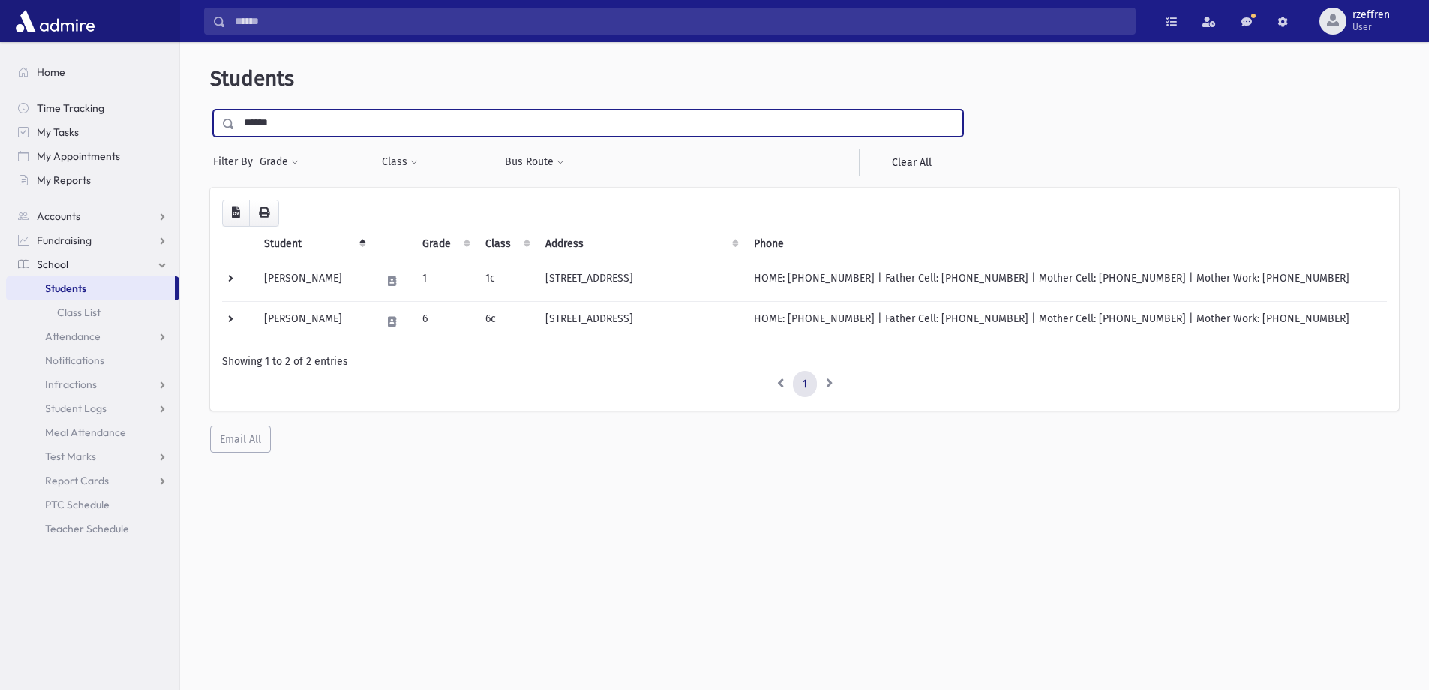
type input "******"
click at [210, 110] on input "submit" at bounding box center [231, 120] width 42 height 20
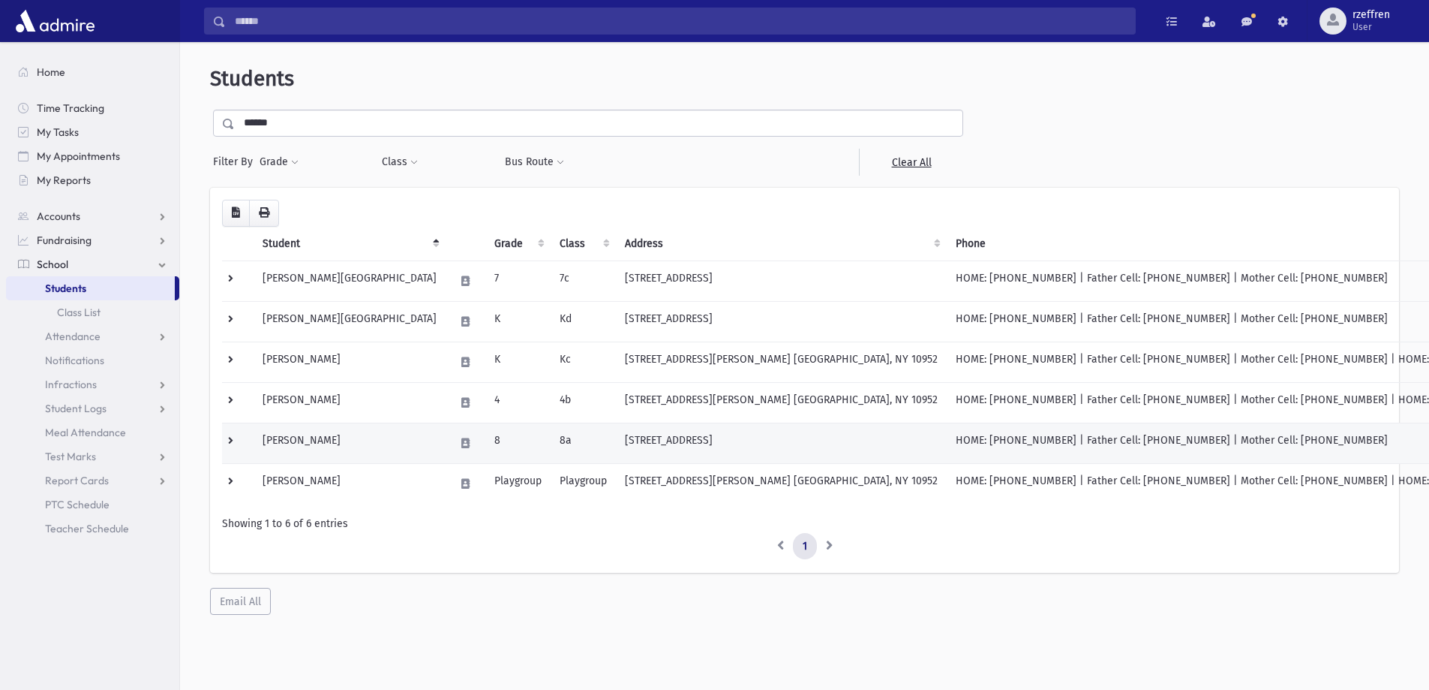
click at [485, 449] on td "8" at bounding box center [517, 442] width 65 height 41
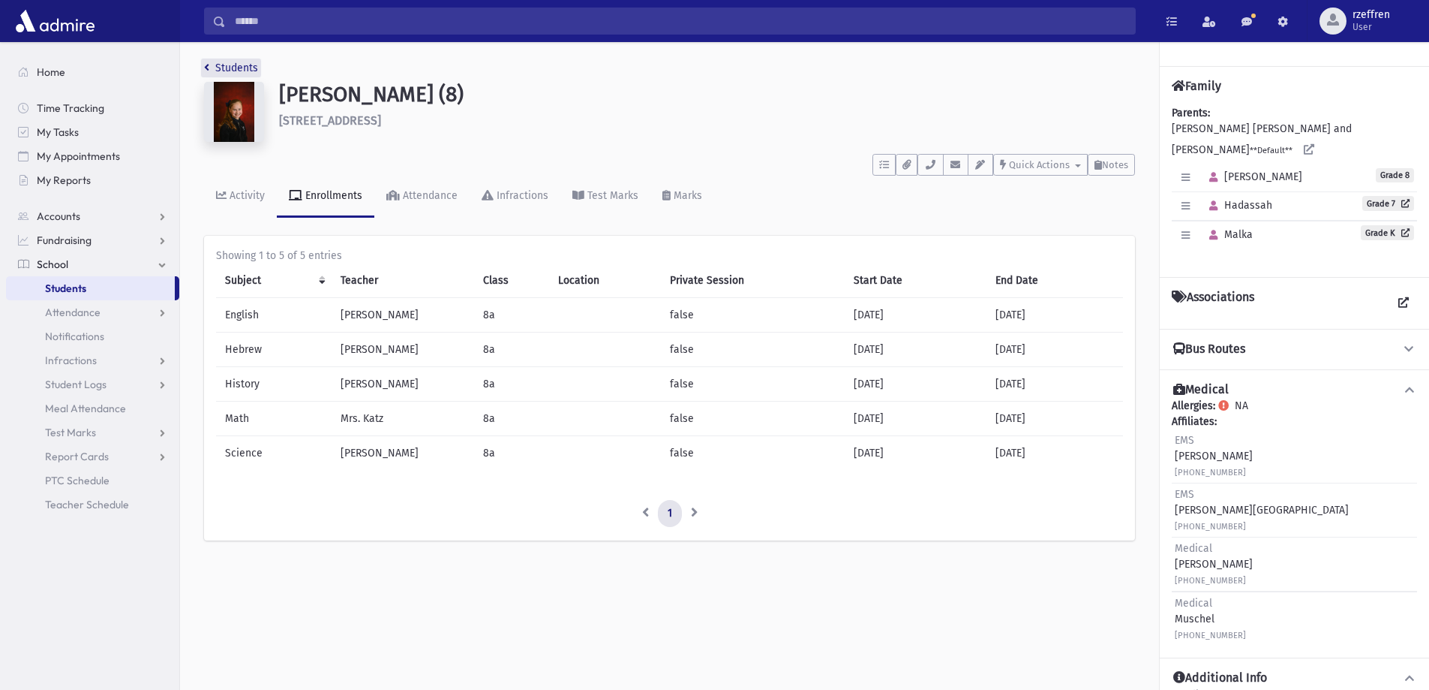
click at [251, 74] on link "Students" at bounding box center [231, 68] width 54 height 13
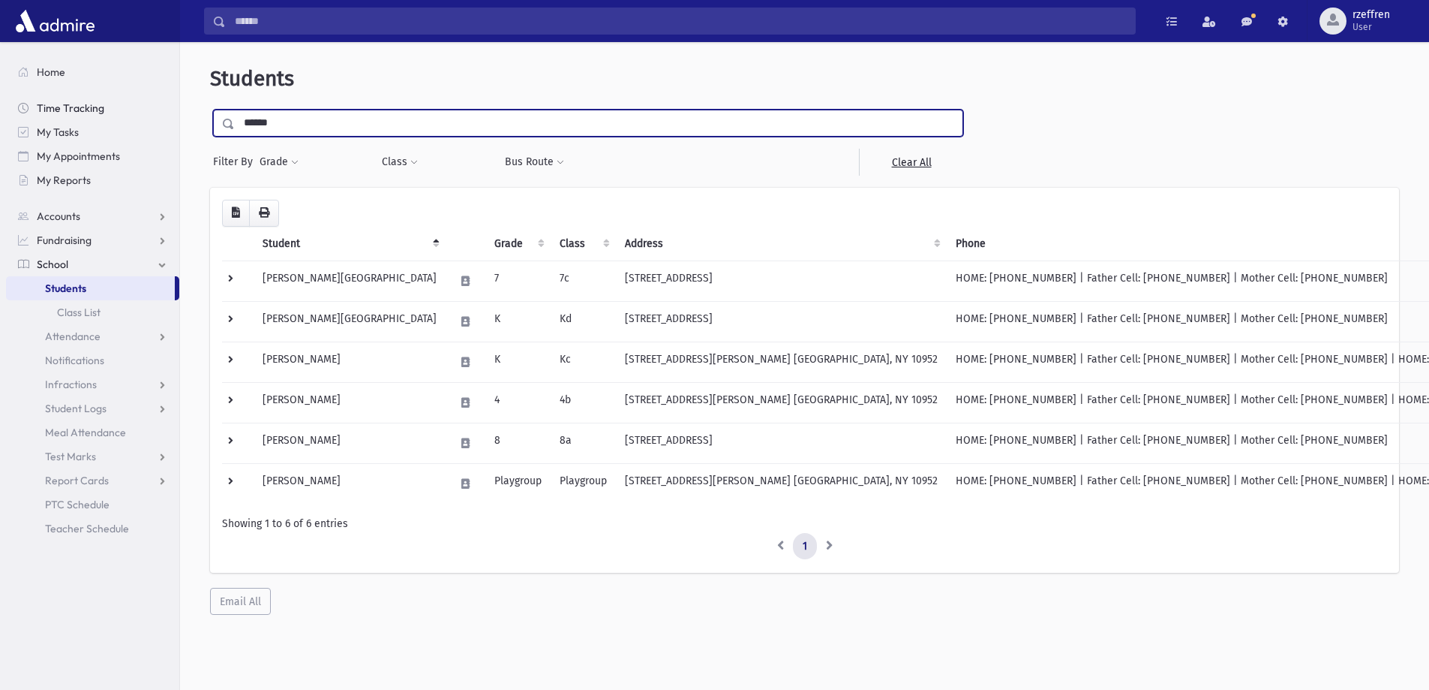
drag, startPoint x: 291, startPoint y: 119, endPoint x: 99, endPoint y: 104, distance: 192.6
click at [99, 104] on div "Search Results All Accounts" at bounding box center [714, 364] width 1429 height 729
type input "**********"
click at [210, 110] on input "submit" at bounding box center [231, 120] width 42 height 20
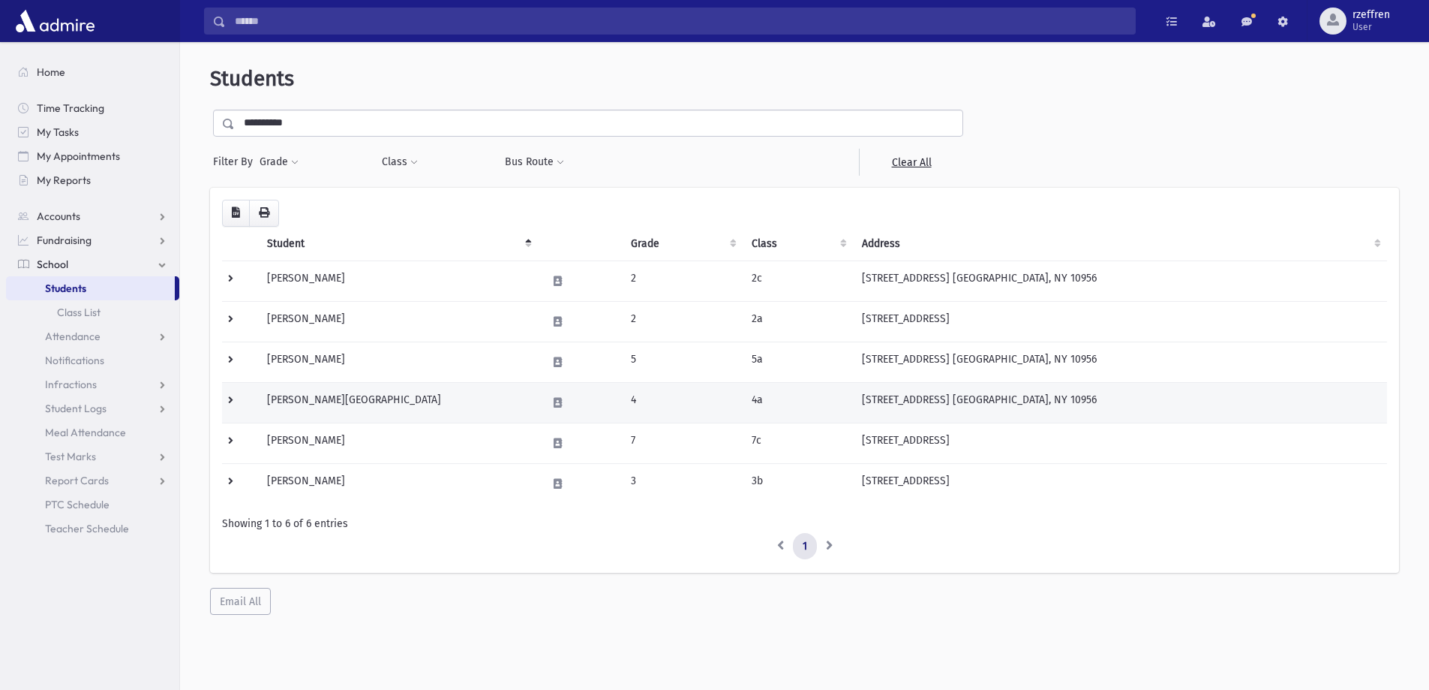
click at [399, 415] on td "[PERSON_NAME][GEOGRAPHIC_DATA]" at bounding box center [397, 402] width 279 height 41
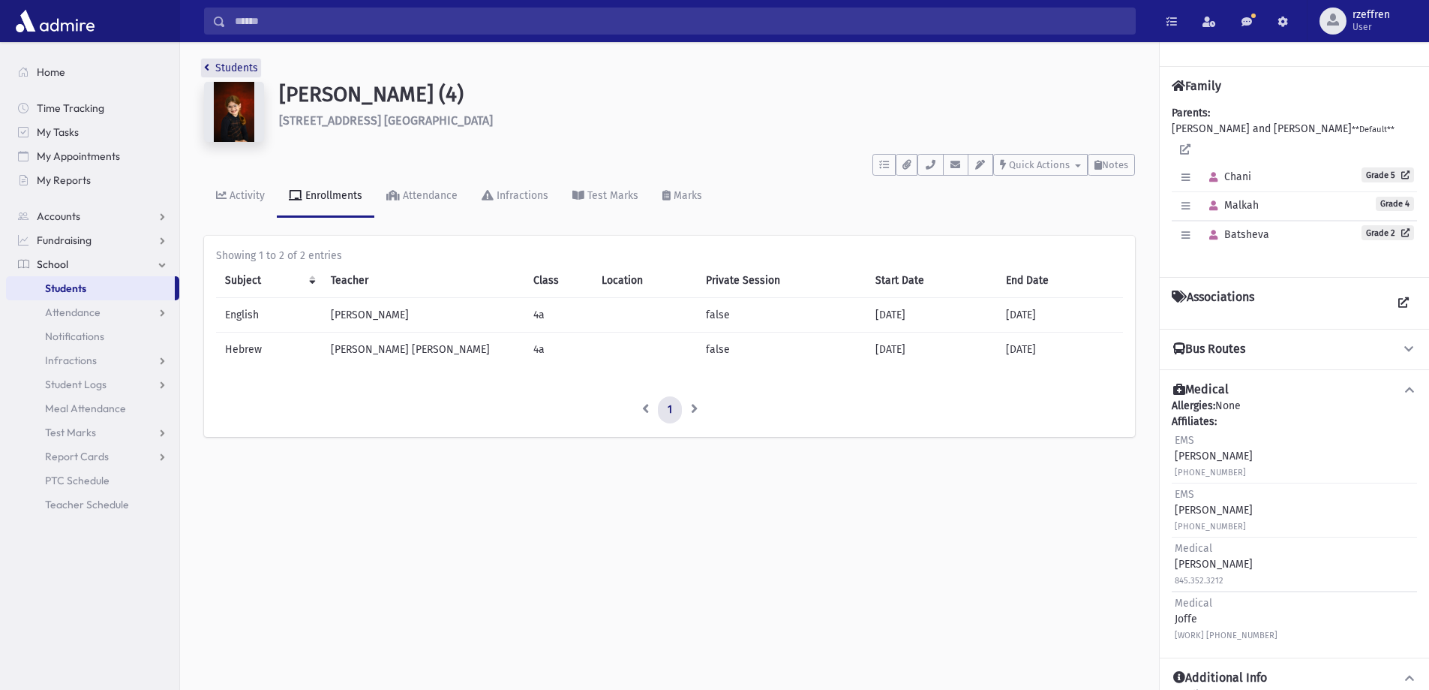
click at [227, 68] on link "Students" at bounding box center [231, 68] width 54 height 13
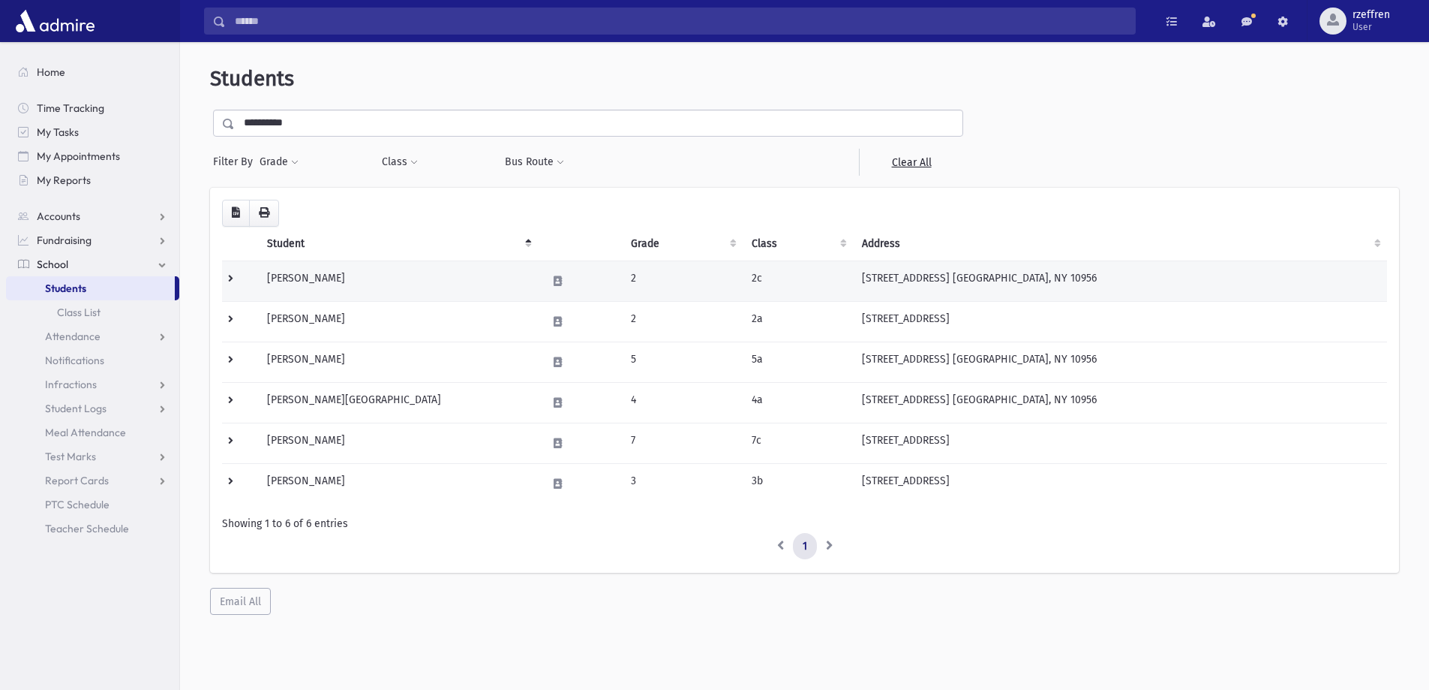
click at [422, 290] on td "Weinberger, Batsheva" at bounding box center [397, 280] width 279 height 41
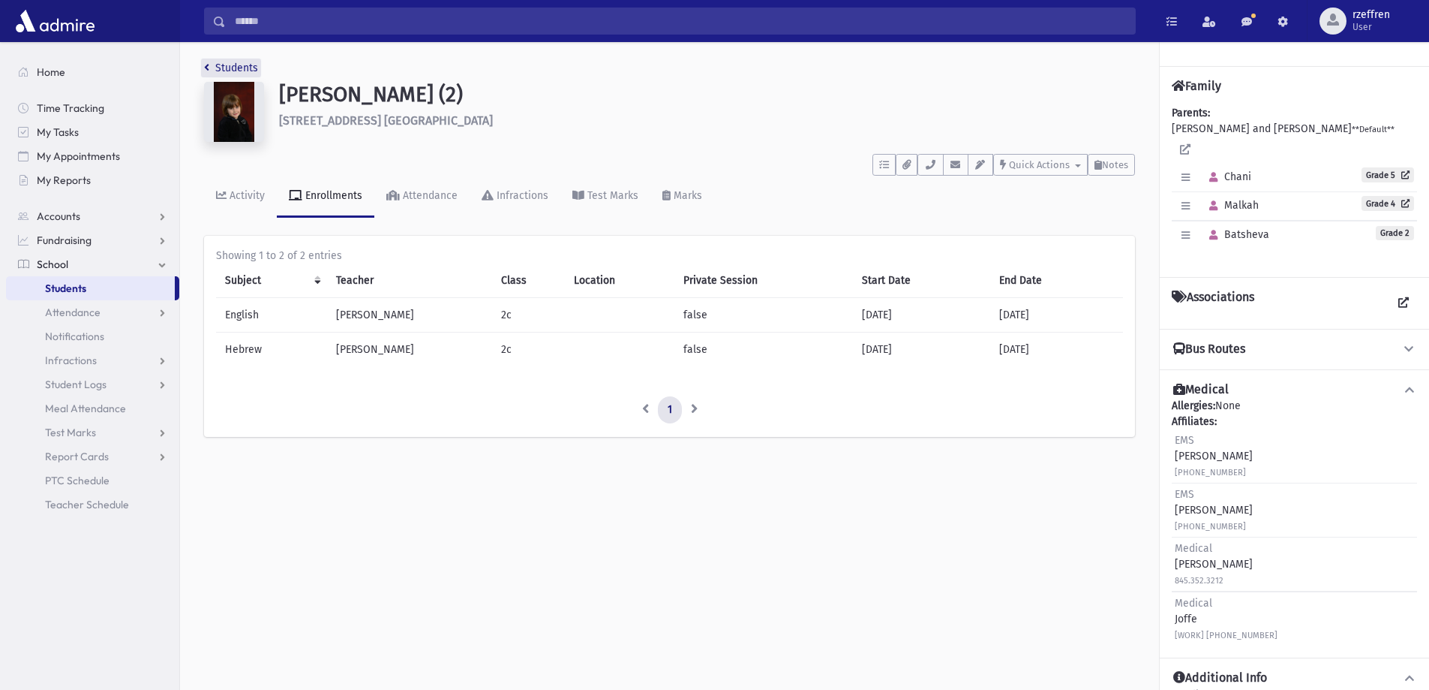
click at [219, 71] on link "Students" at bounding box center [231, 68] width 54 height 13
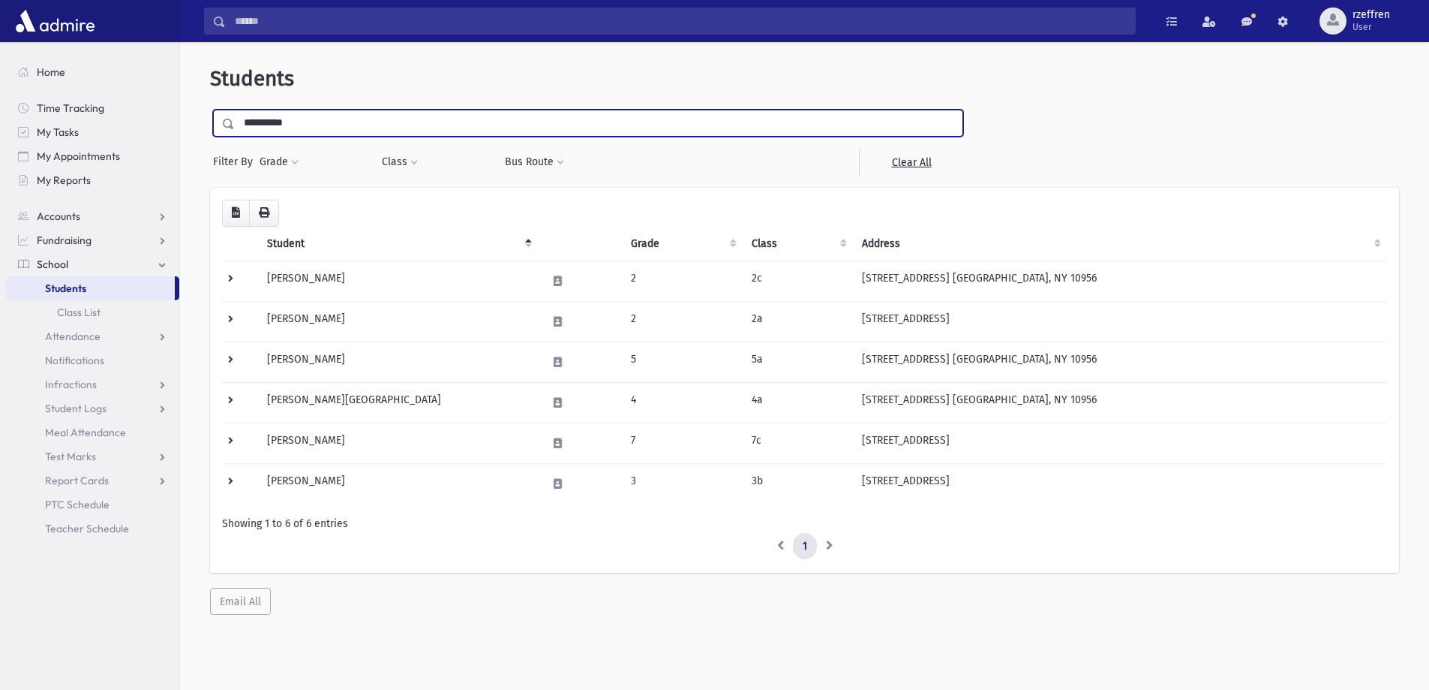
drag, startPoint x: 232, startPoint y: 111, endPoint x: 136, endPoint y: 59, distance: 109.1
click at [138, 65] on div "Search Results All Accounts" at bounding box center [714, 364] width 1429 height 729
type input "********"
click at [210, 110] on input "submit" at bounding box center [231, 120] width 42 height 20
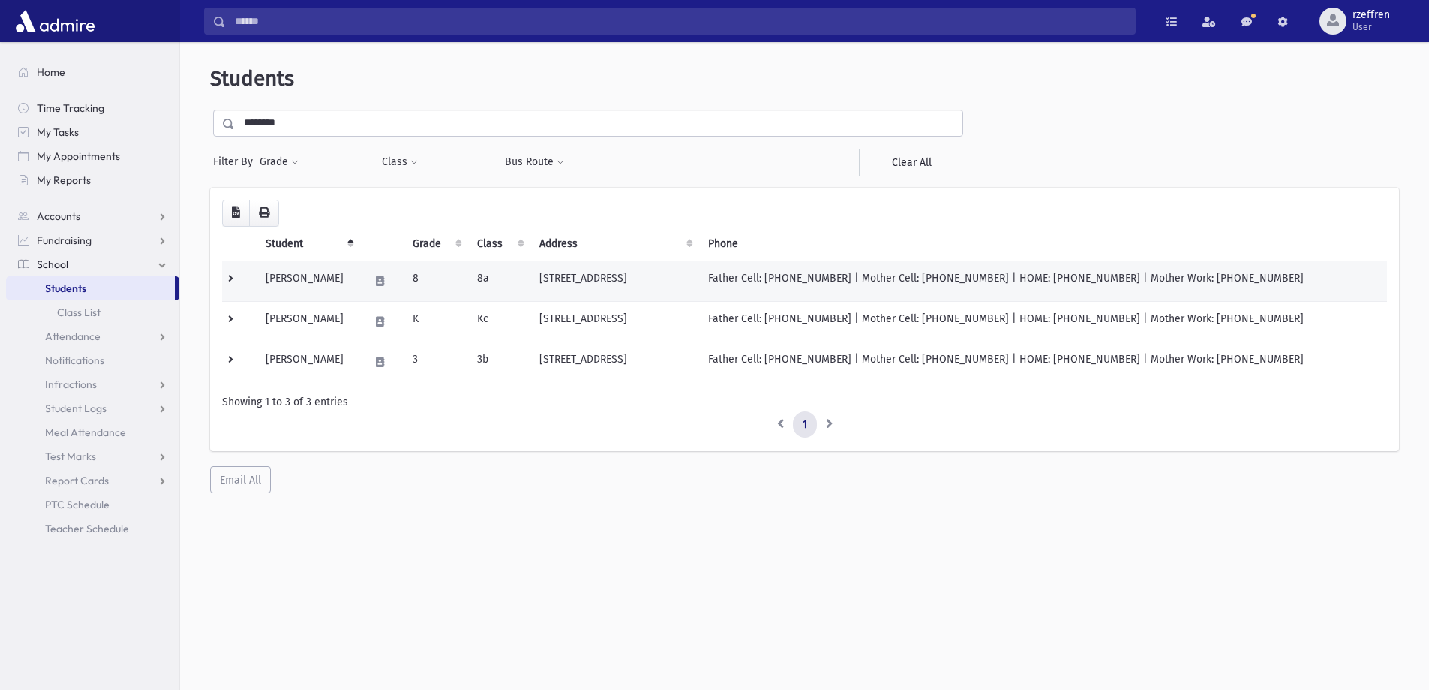
click at [307, 289] on td "[PERSON_NAME]" at bounding box center [309, 280] width 104 height 41
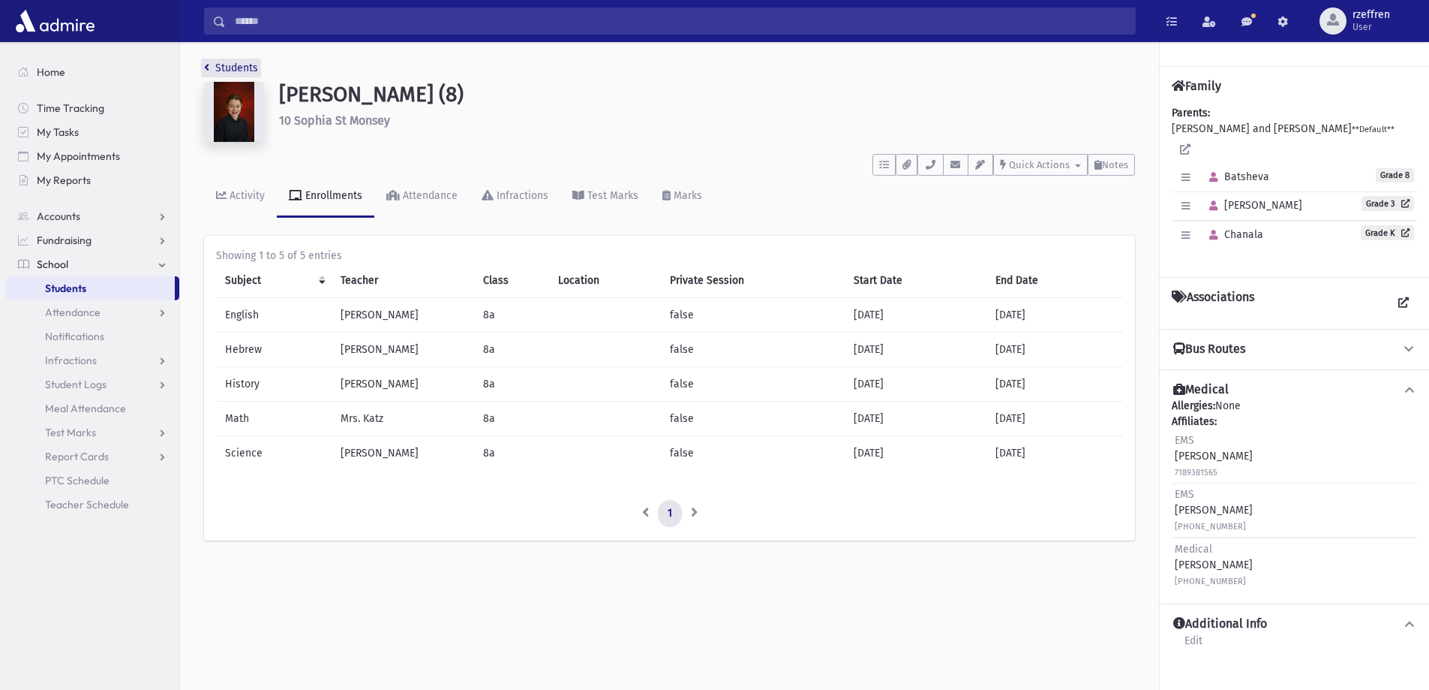
click at [248, 69] on link "Students" at bounding box center [231, 68] width 54 height 13
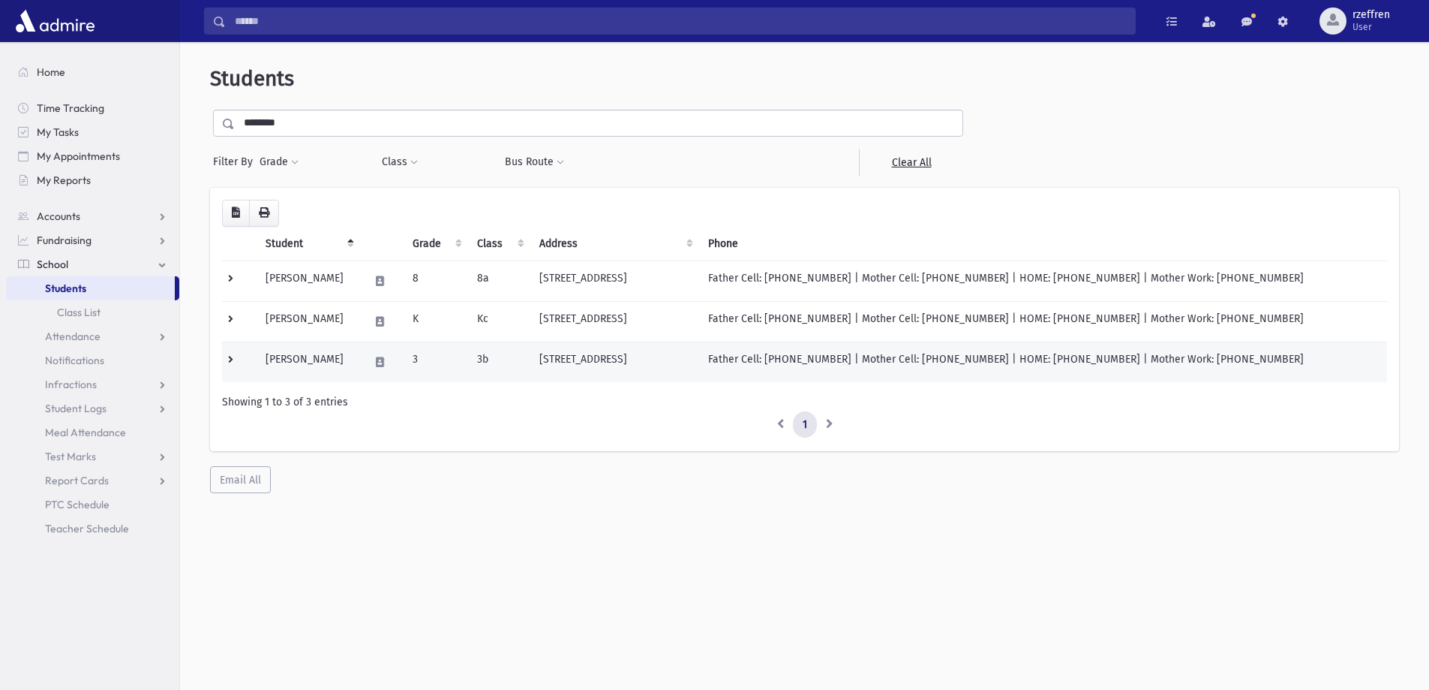
click at [349, 370] on td "Sternhell, Rochel" at bounding box center [309, 361] width 104 height 41
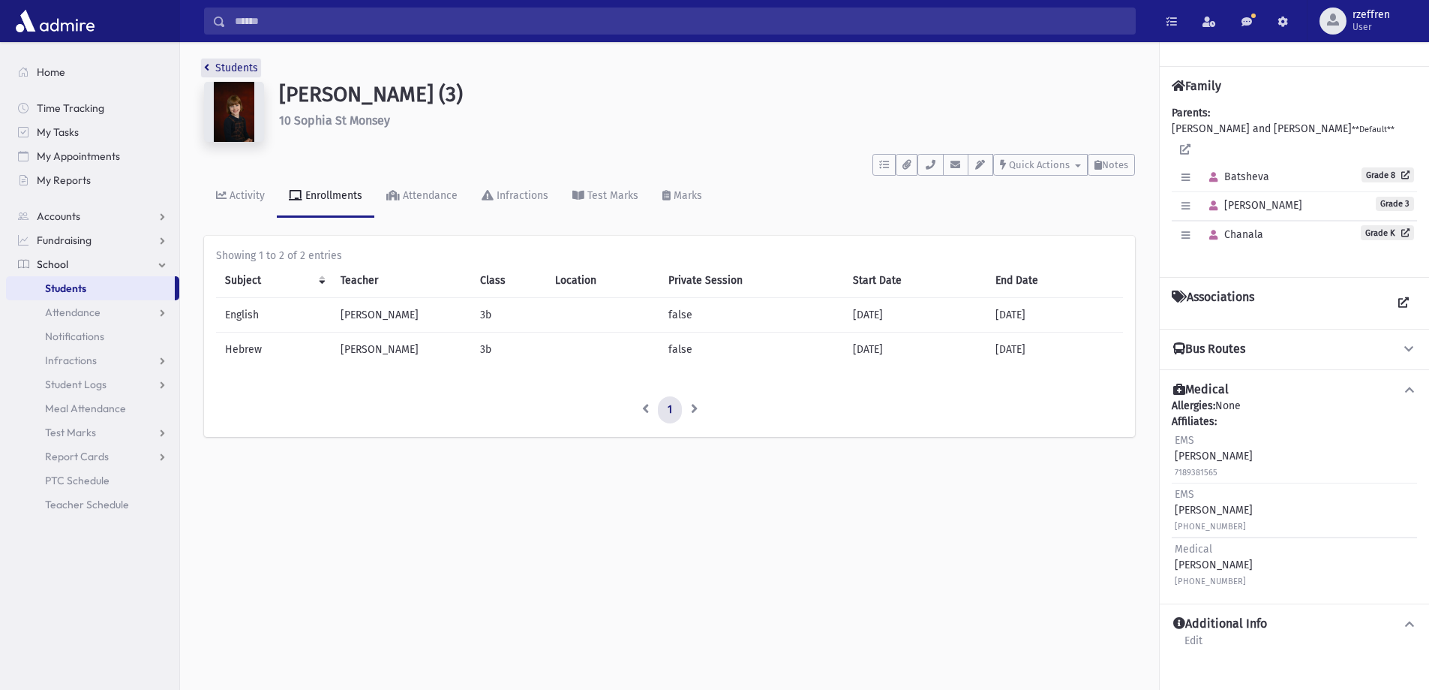
click at [247, 63] on link "Students" at bounding box center [231, 68] width 54 height 13
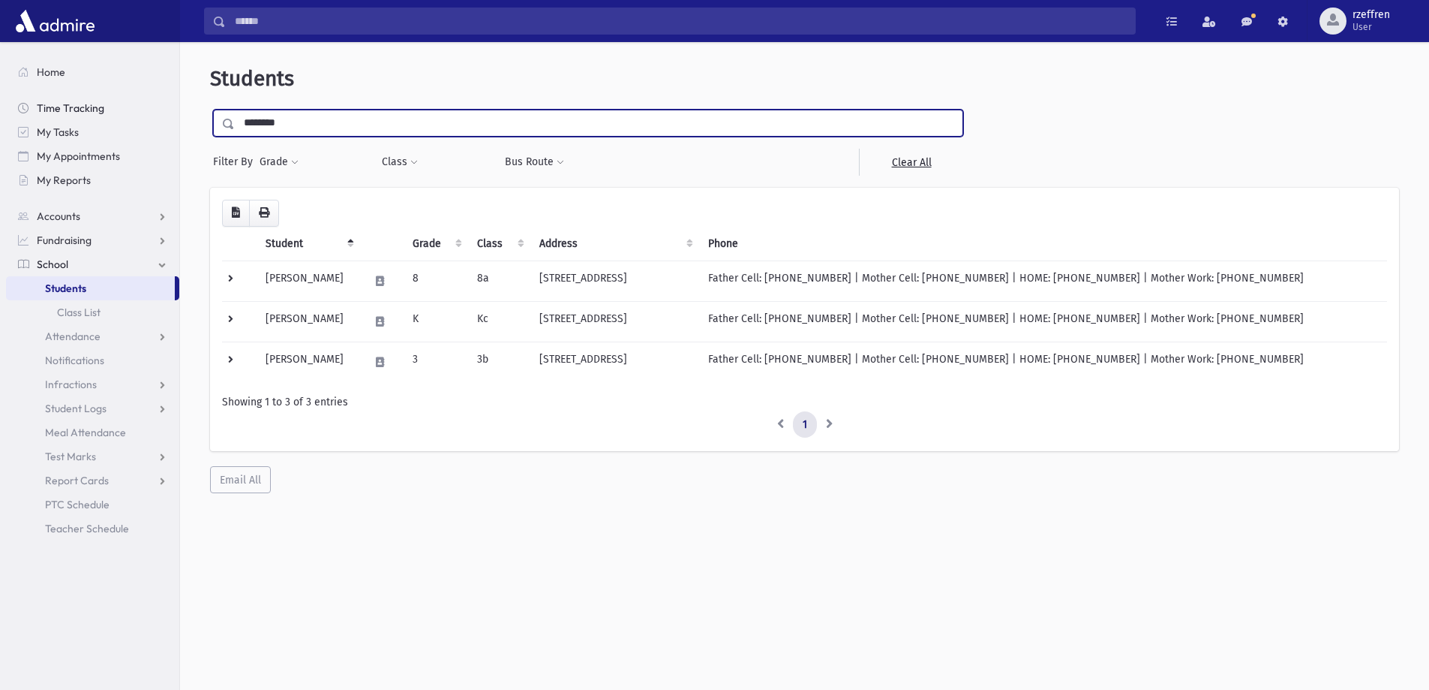
drag, startPoint x: 270, startPoint y: 116, endPoint x: 164, endPoint y: 119, distance: 105.8
click at [164, 119] on div "Search Results All Accounts" at bounding box center [714, 364] width 1429 height 729
type input "*****"
click at [210, 110] on input "submit" at bounding box center [231, 120] width 42 height 20
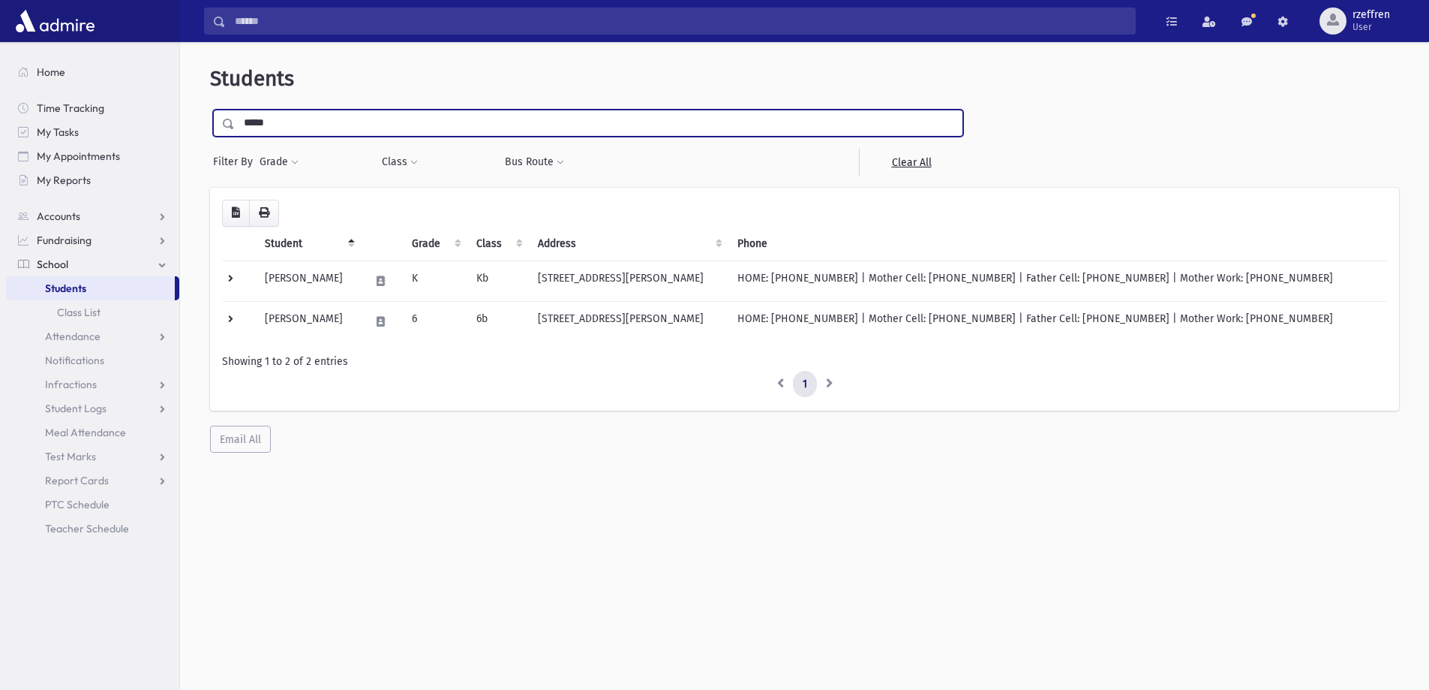
click at [0, 105] on div "Search Results All Accounts" at bounding box center [714, 364] width 1429 height 729
type input "*******"
click at [210, 110] on input "submit" at bounding box center [231, 120] width 42 height 20
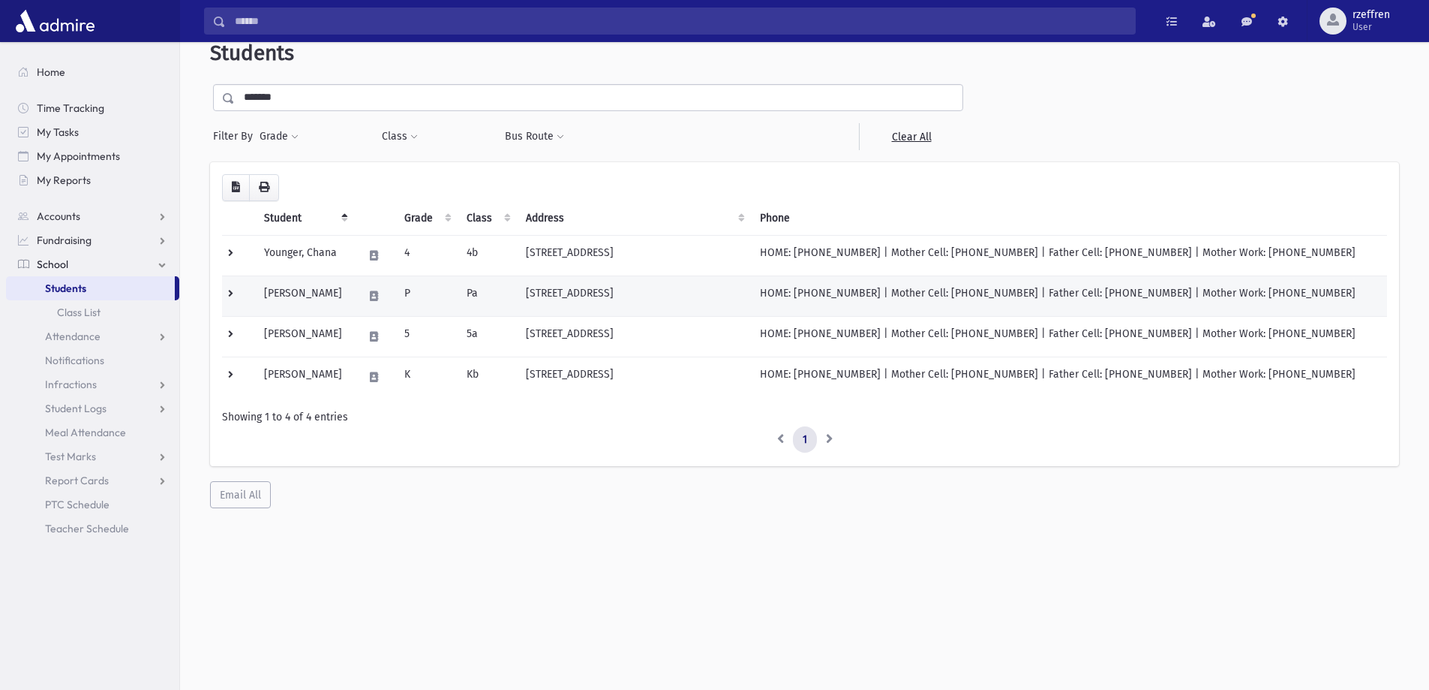
scroll to position [40, 0]
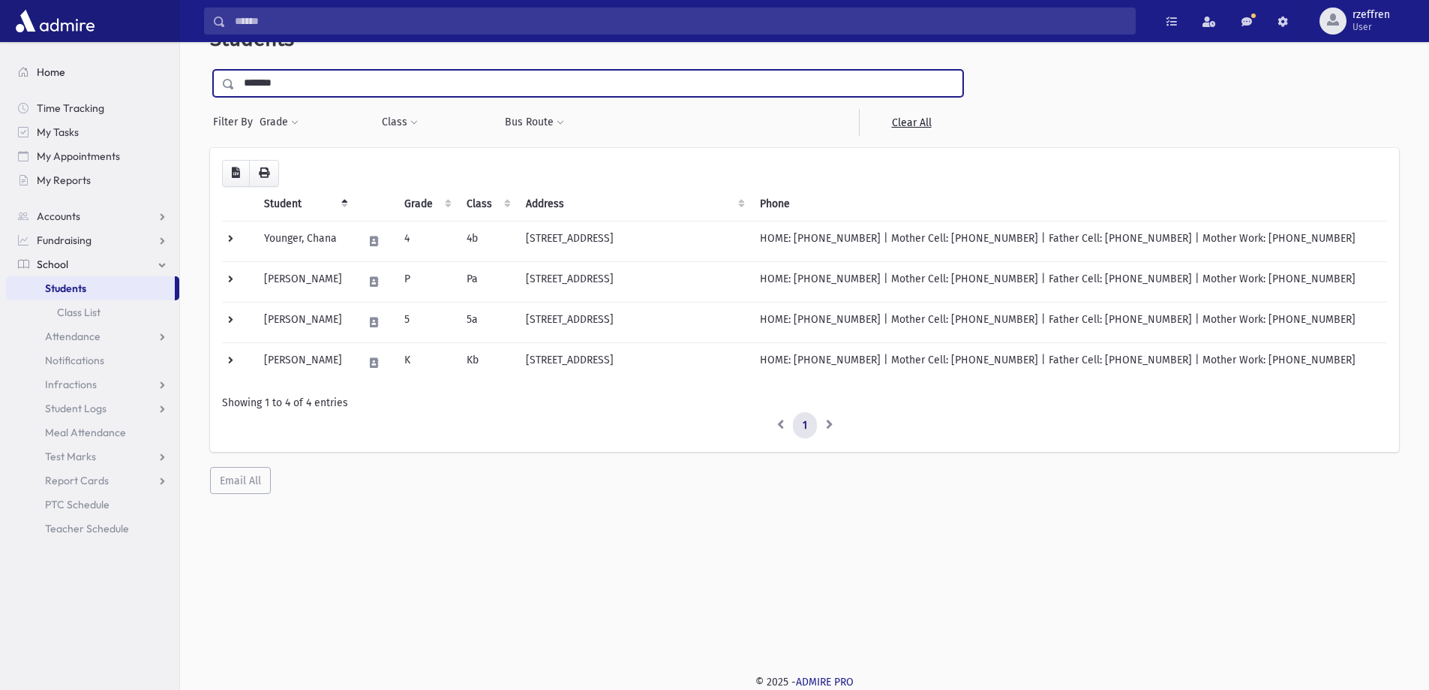
drag, startPoint x: 276, startPoint y: 85, endPoint x: 104, endPoint y: 71, distance: 173.1
click at [104, 71] on div "Search Results All Accounts" at bounding box center [714, 324] width 1429 height 729
type input "*****"
click at [210, 70] on input "submit" at bounding box center [231, 80] width 42 height 20
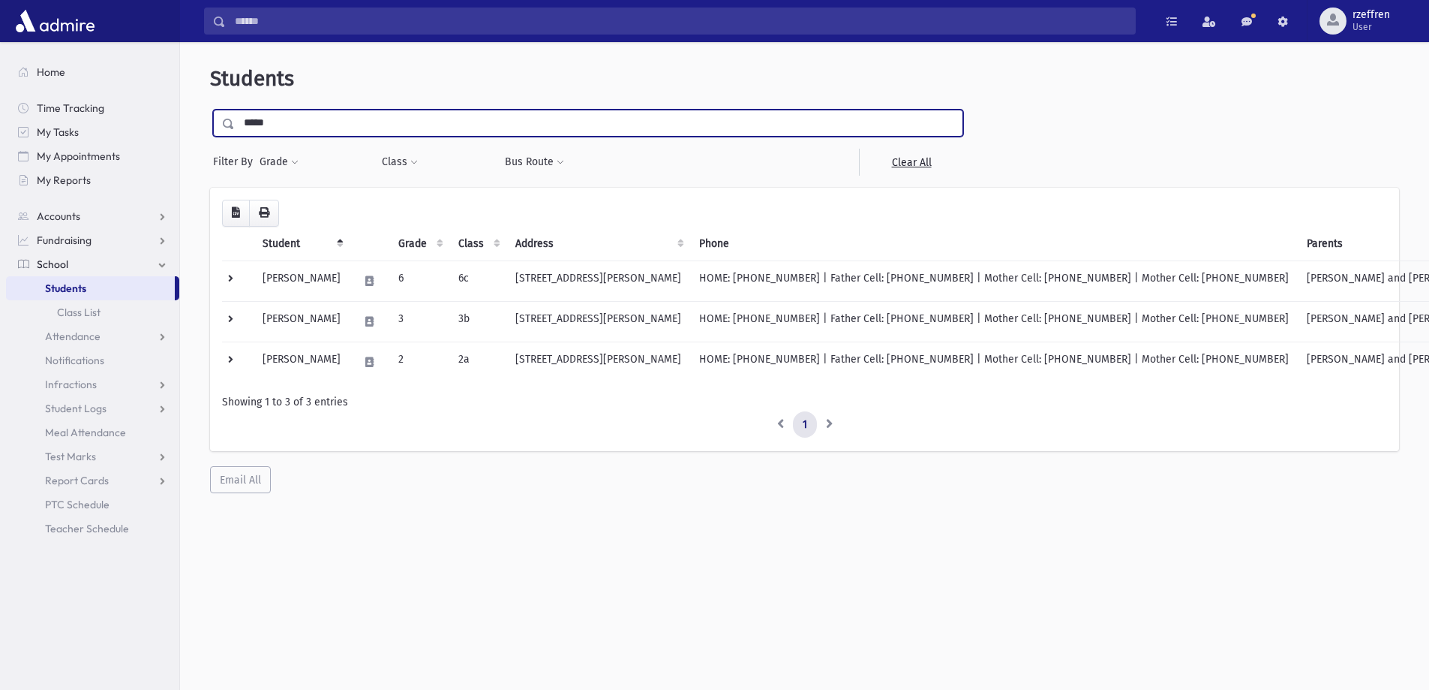
drag, startPoint x: 273, startPoint y: 125, endPoint x: 8, endPoint y: 10, distance: 289.3
click at [0, 26] on div "Search Results All Accounts" at bounding box center [714, 364] width 1429 height 729
type input "****"
click at [210, 110] on input "submit" at bounding box center [231, 120] width 42 height 20
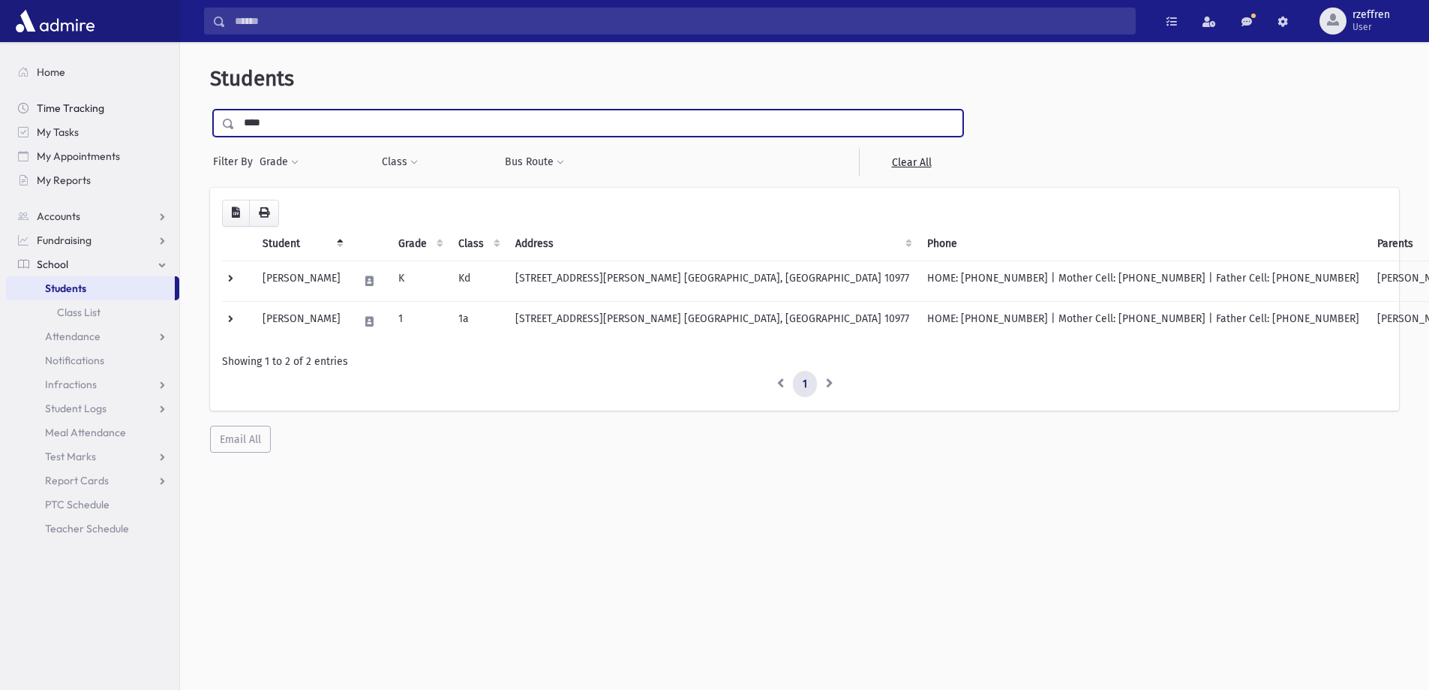
drag, startPoint x: 265, startPoint y: 125, endPoint x: 152, endPoint y: 96, distance: 116.3
click at [152, 96] on div "Search Results All Accounts" at bounding box center [714, 364] width 1429 height 729
